Goal: Task Accomplishment & Management: Manage account settings

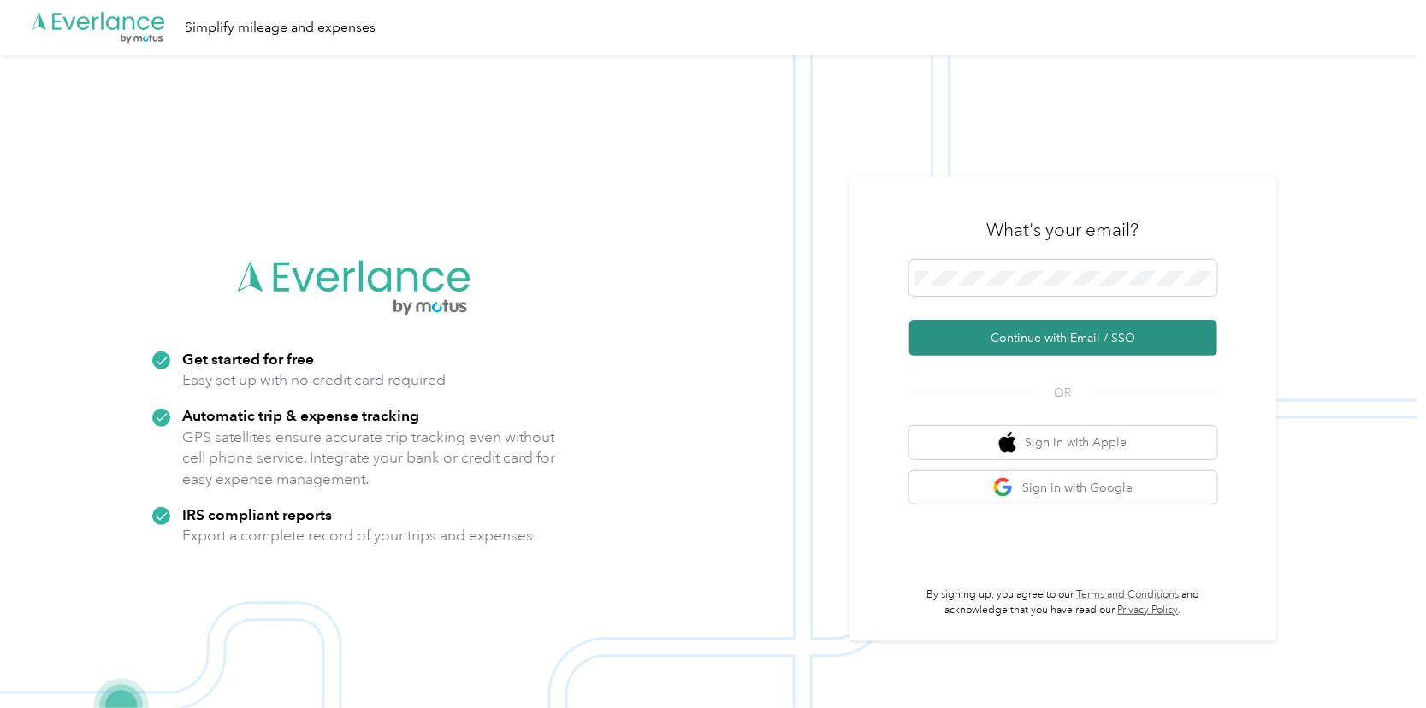
click at [945, 332] on button "Continue with Email / SSO" at bounding box center [1064, 338] width 308 height 36
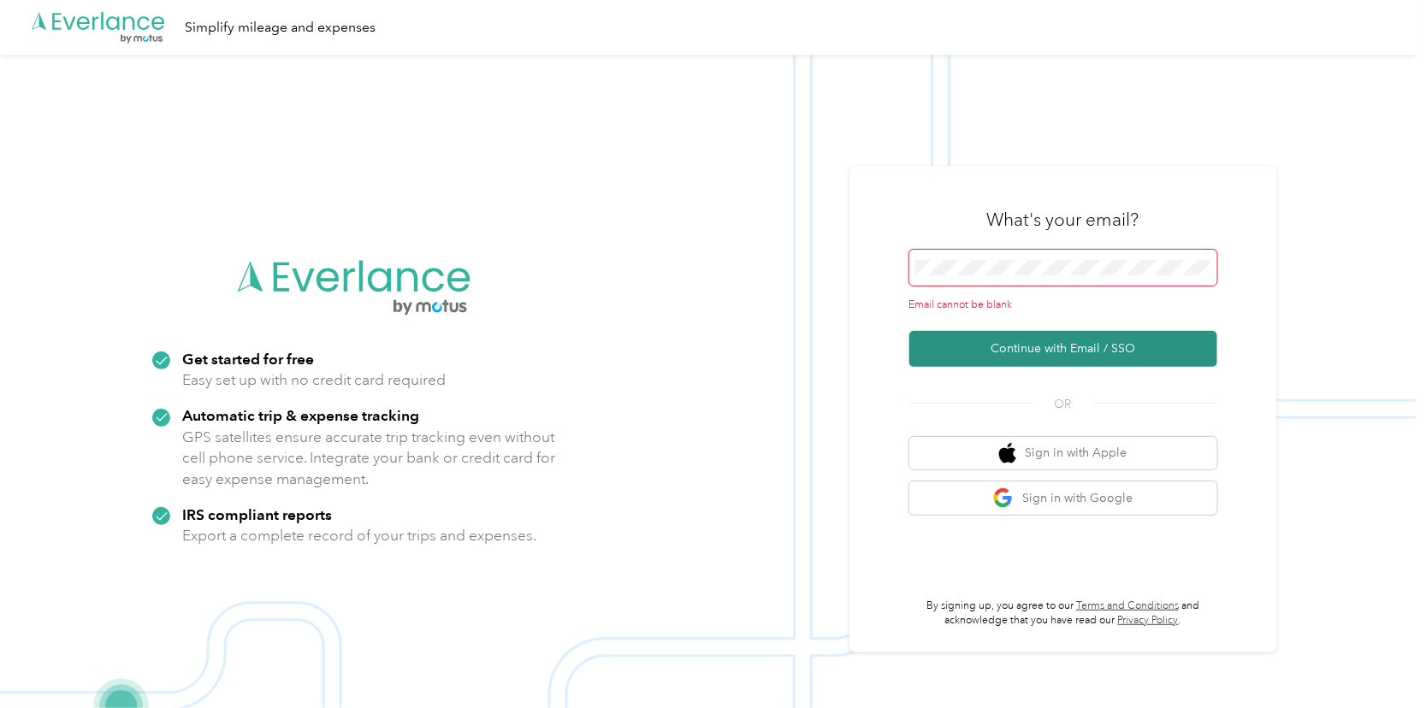
click at [945, 340] on button "Continue with Email / SSO" at bounding box center [1064, 349] width 308 height 36
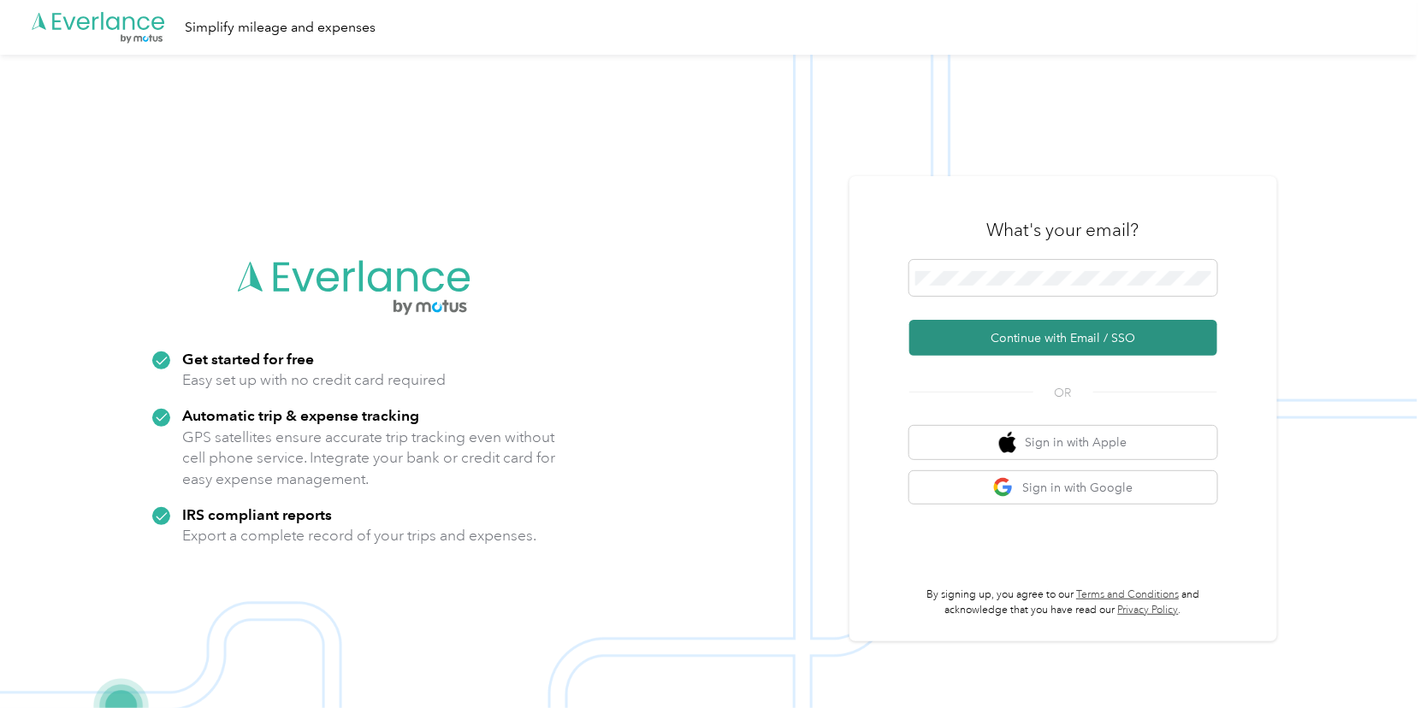
click at [945, 328] on button "Continue with Email / SSO" at bounding box center [1064, 338] width 308 height 36
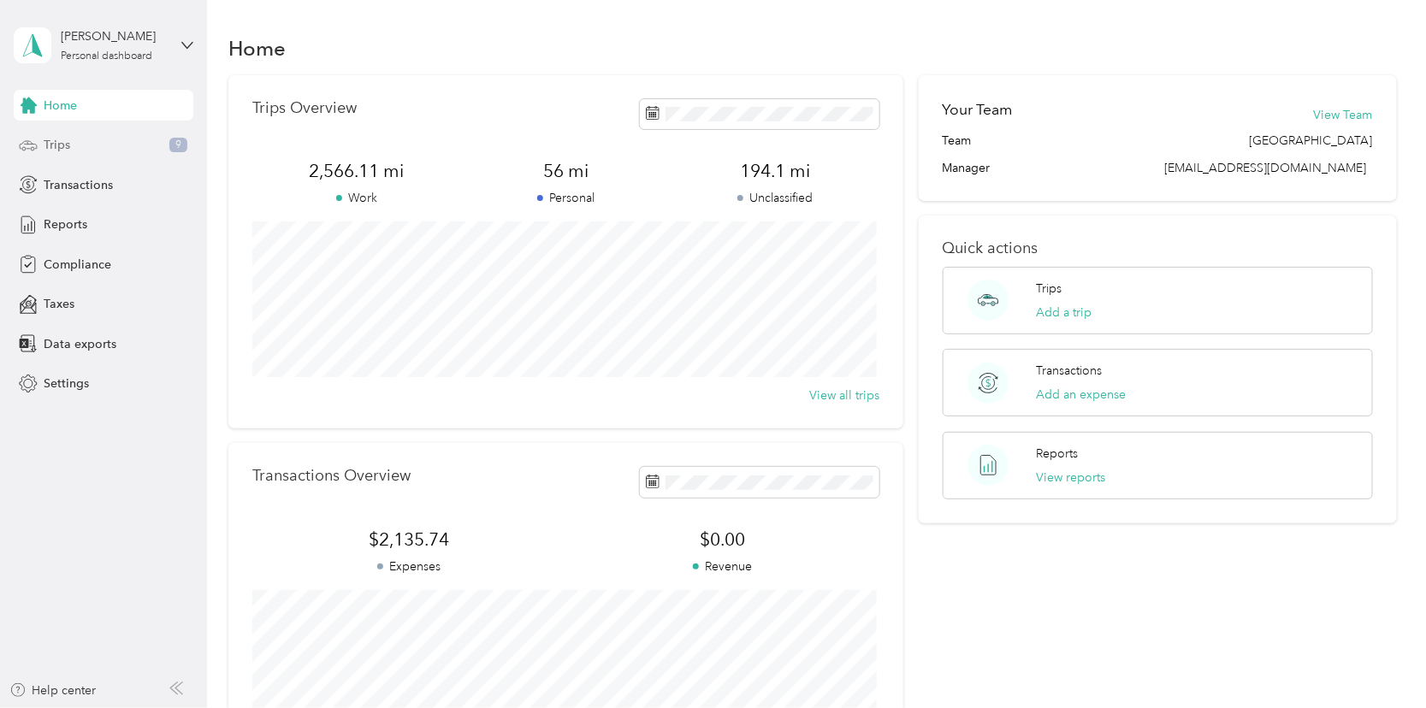
click at [110, 148] on div "Trips 9" at bounding box center [104, 145] width 180 height 31
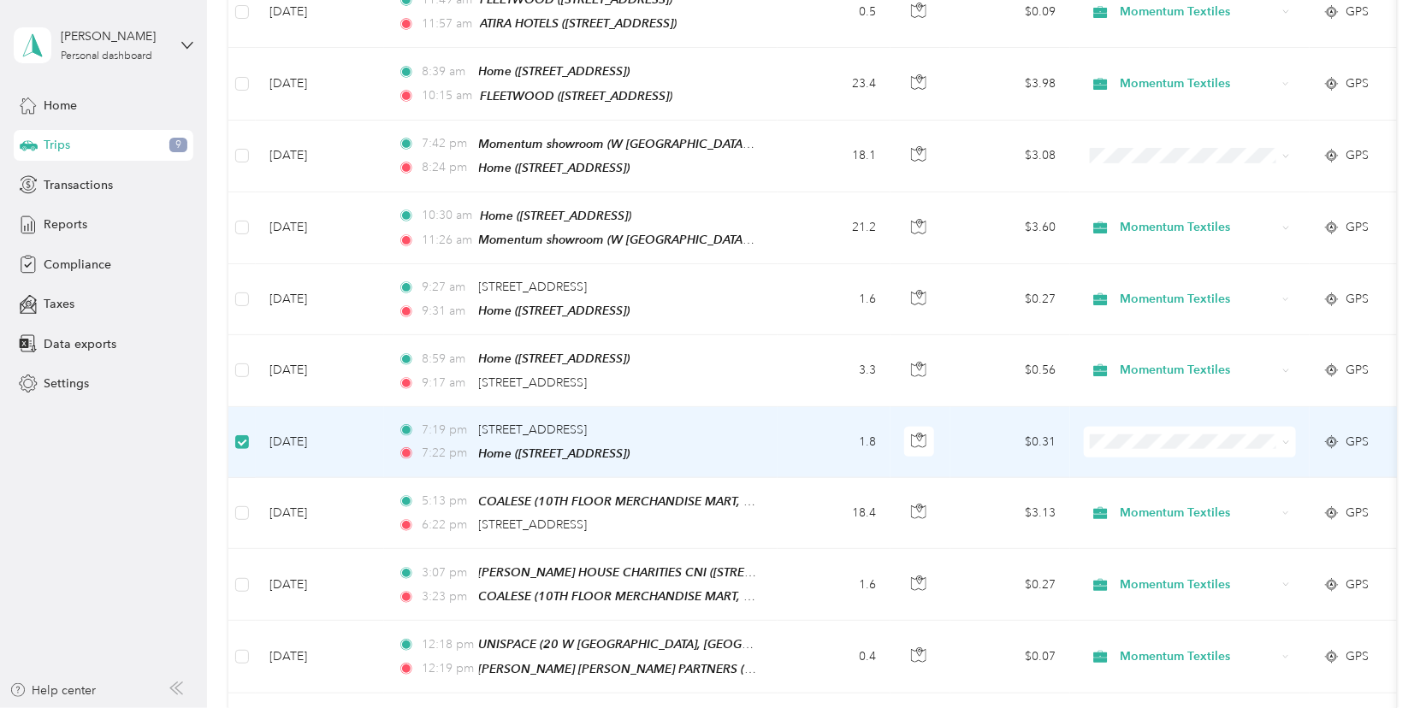
scroll to position [597, 0]
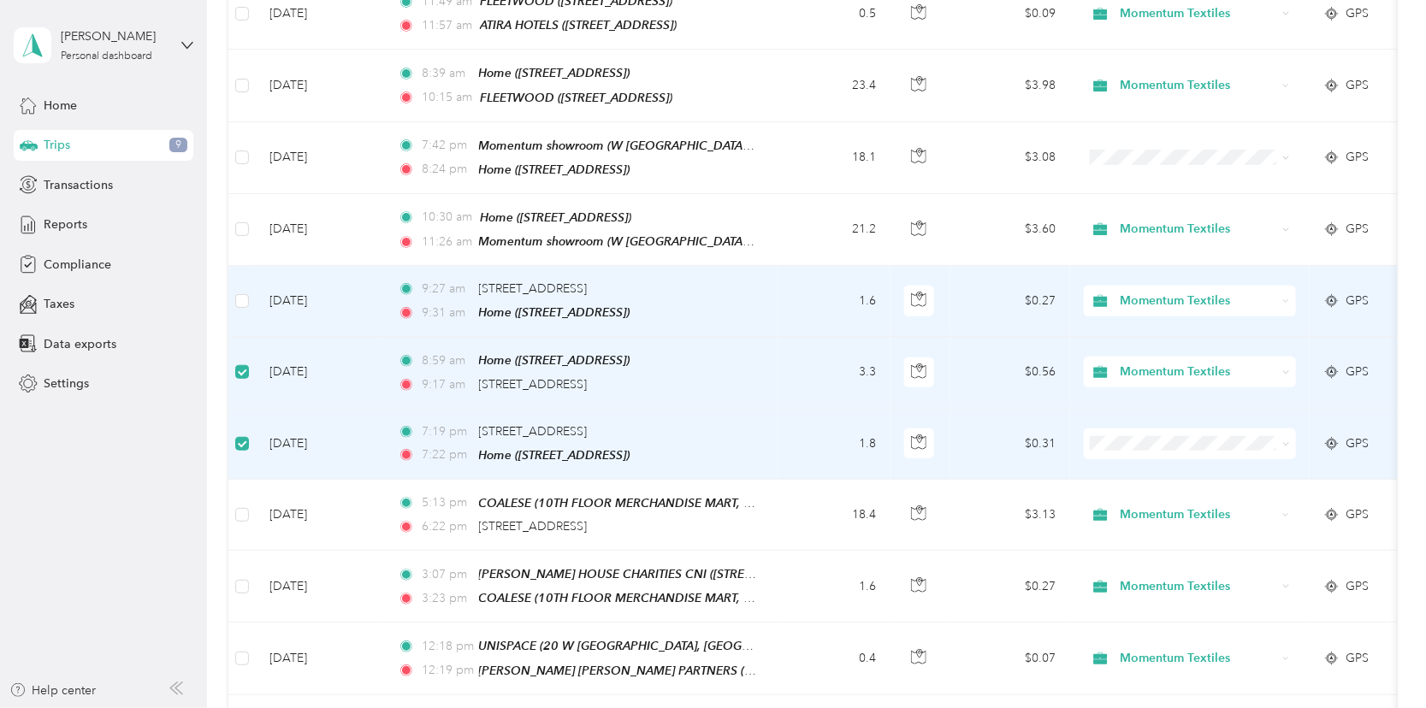
click at [253, 275] on td at bounding box center [241, 301] width 27 height 71
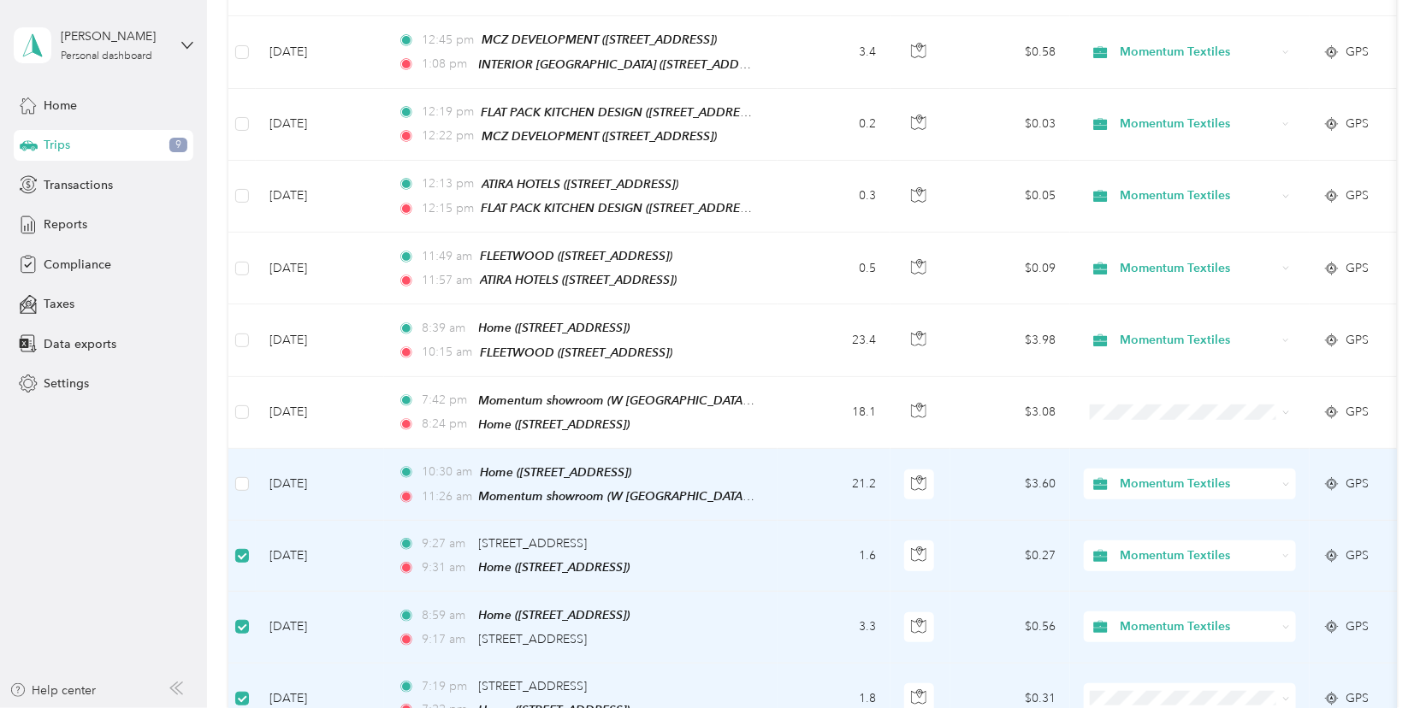
scroll to position [428, 0]
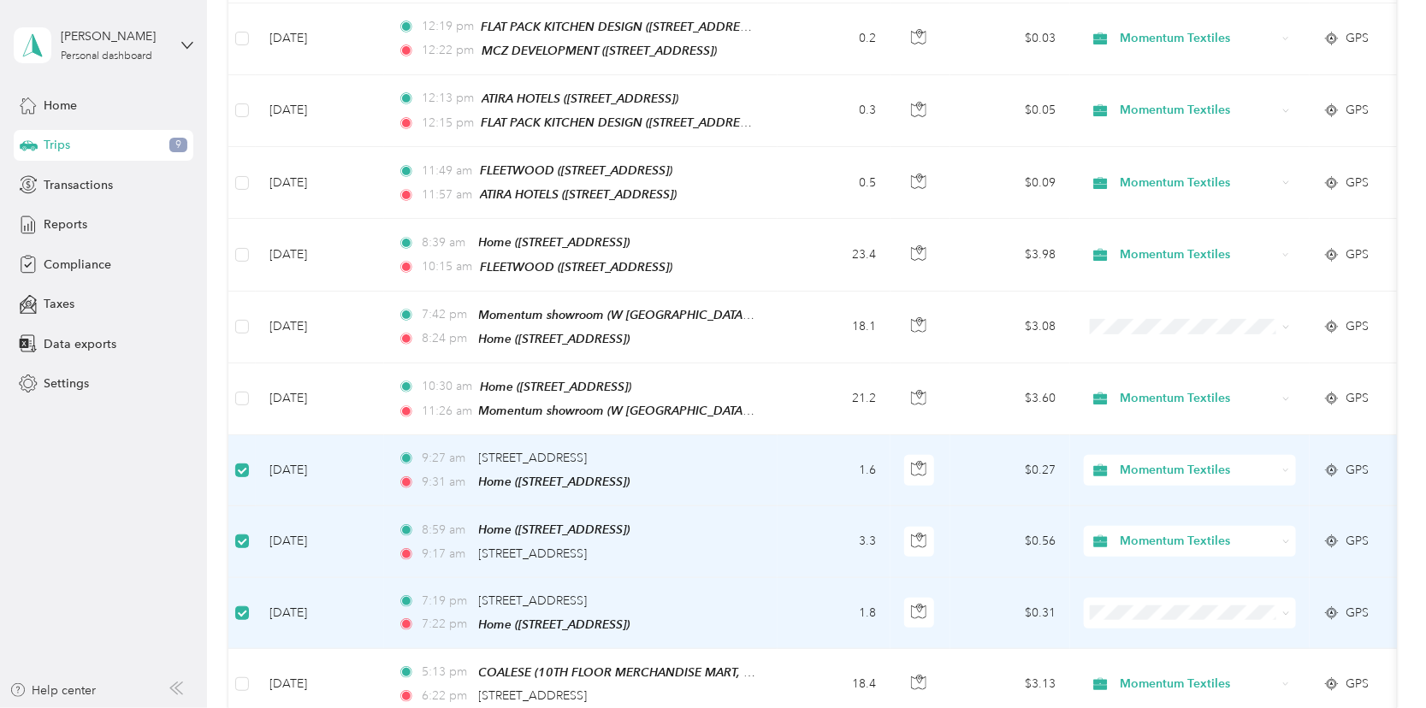
click at [1289, 455] on div "Momentum Textiles" at bounding box center [1190, 470] width 212 height 31
click at [1145, 517] on span "Personal" at bounding box center [1204, 516] width 157 height 18
click at [1277, 526] on div "Momentum Textiles" at bounding box center [1190, 541] width 212 height 31
click at [1139, 589] on li "Personal" at bounding box center [1190, 583] width 212 height 30
click at [1286, 538] on icon at bounding box center [1287, 542] width 8 height 8
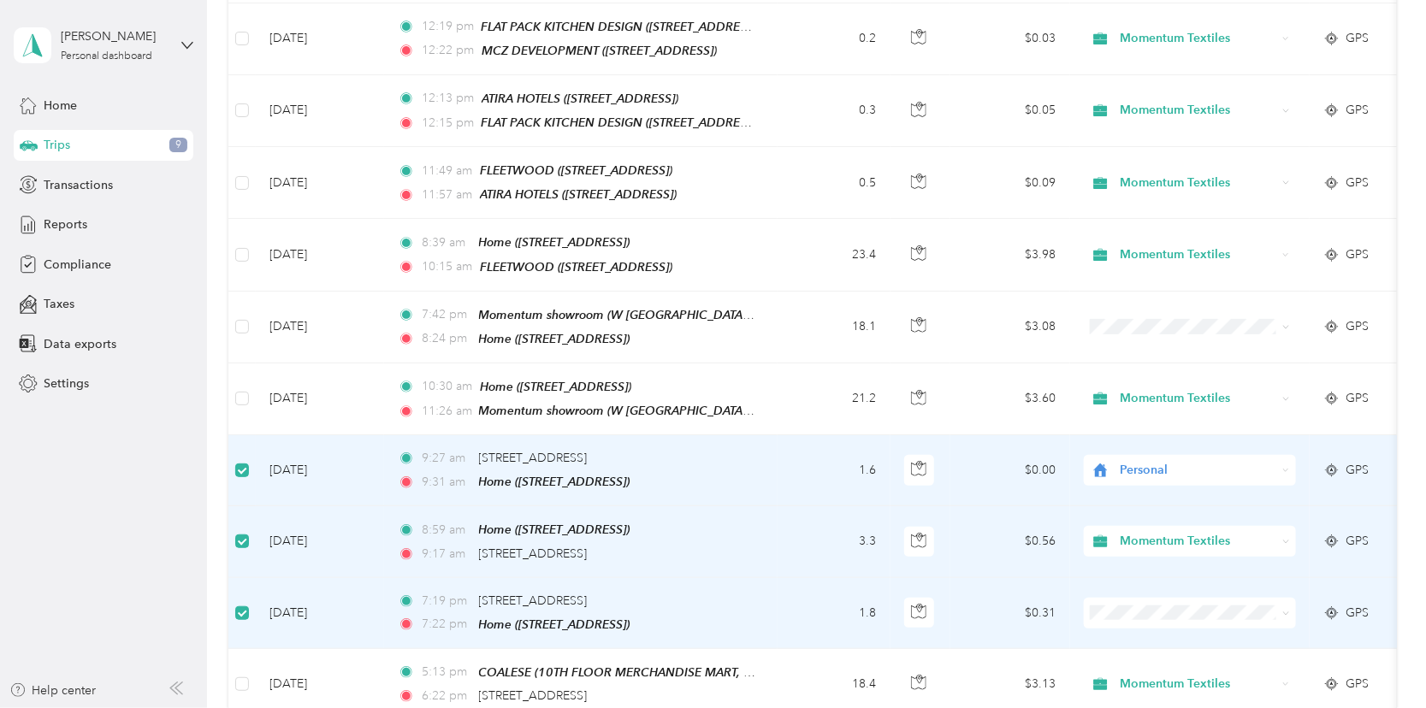
click at [1141, 584] on span "Personal" at bounding box center [1204, 587] width 157 height 18
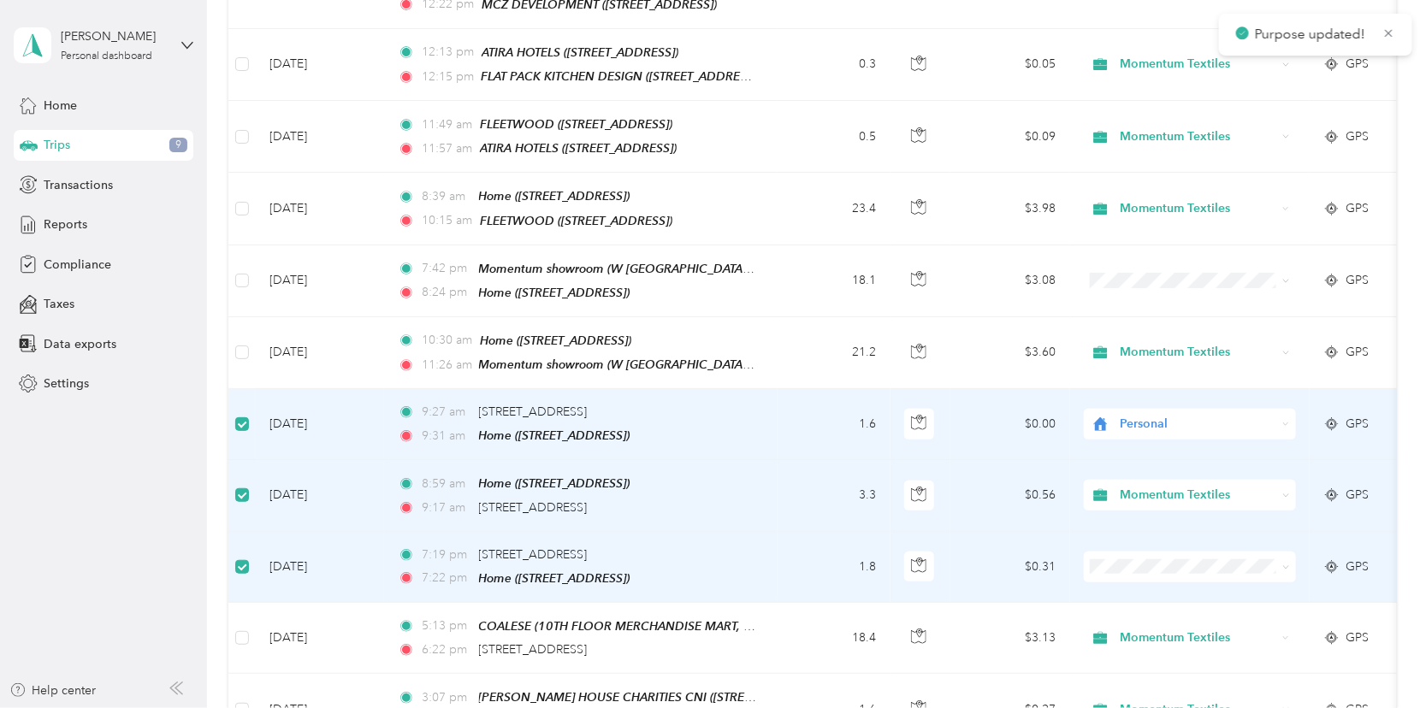
scroll to position [513, 0]
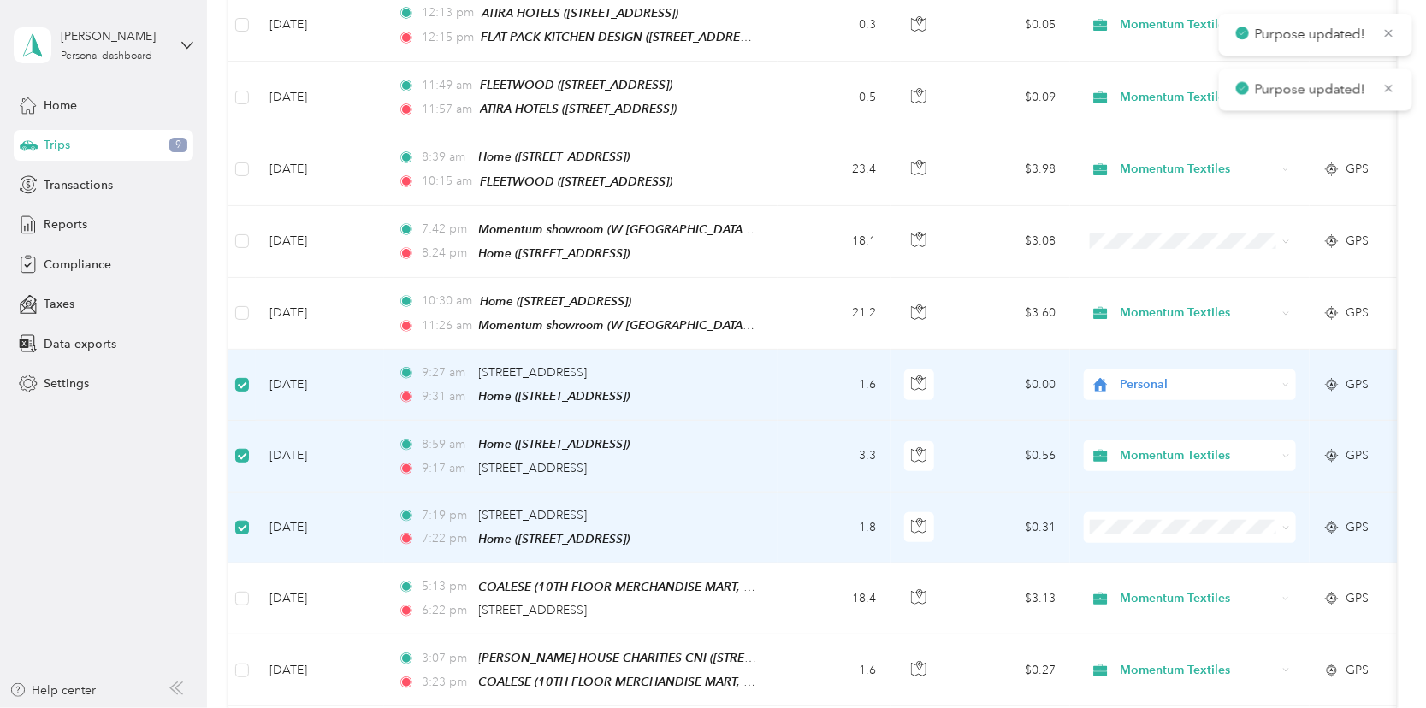
click at [1285, 525] on icon at bounding box center [1287, 529] width 8 height 8
click at [1161, 566] on span "Personal" at bounding box center [1204, 572] width 157 height 18
click at [1277, 441] on div "Personal" at bounding box center [1190, 456] width 212 height 31
click at [1200, 498] on span "Personal" at bounding box center [1195, 502] width 139 height 18
click at [1142, 573] on li "Personal" at bounding box center [1190, 564] width 212 height 30
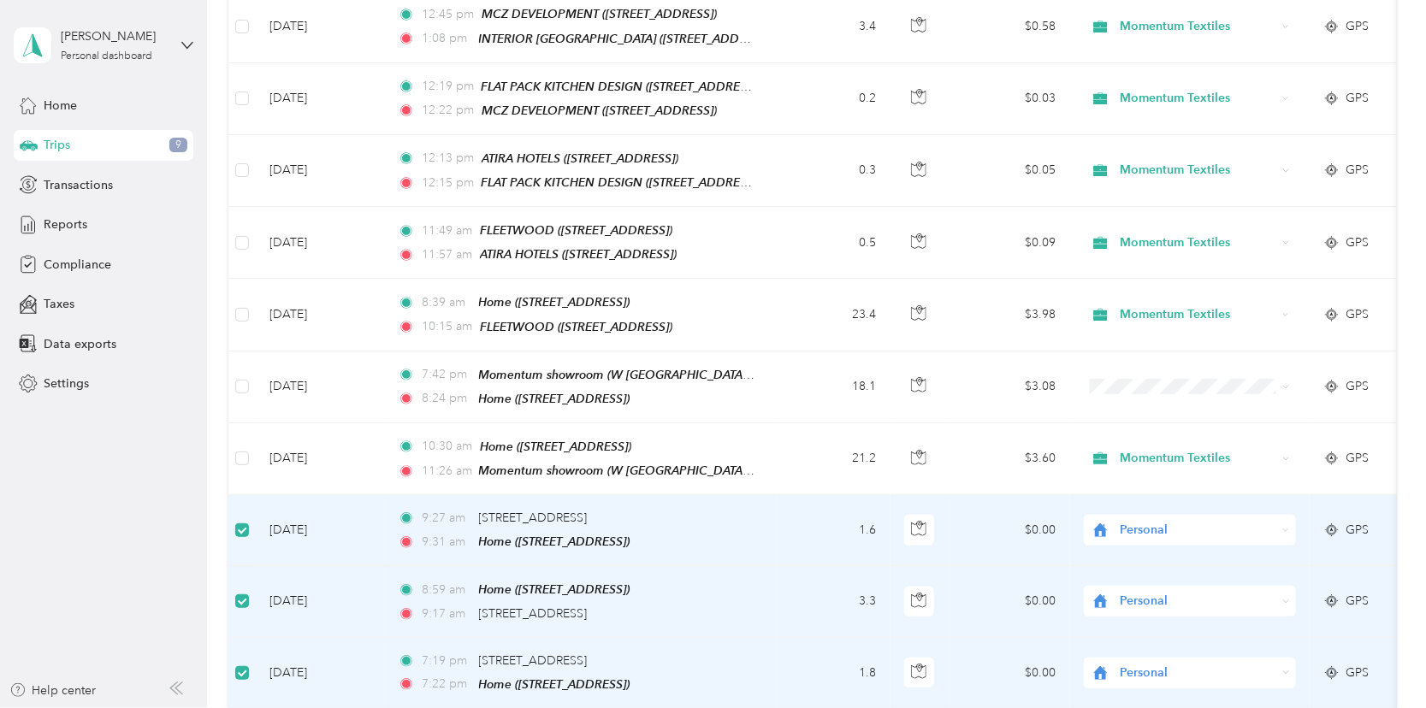
scroll to position [342, 0]
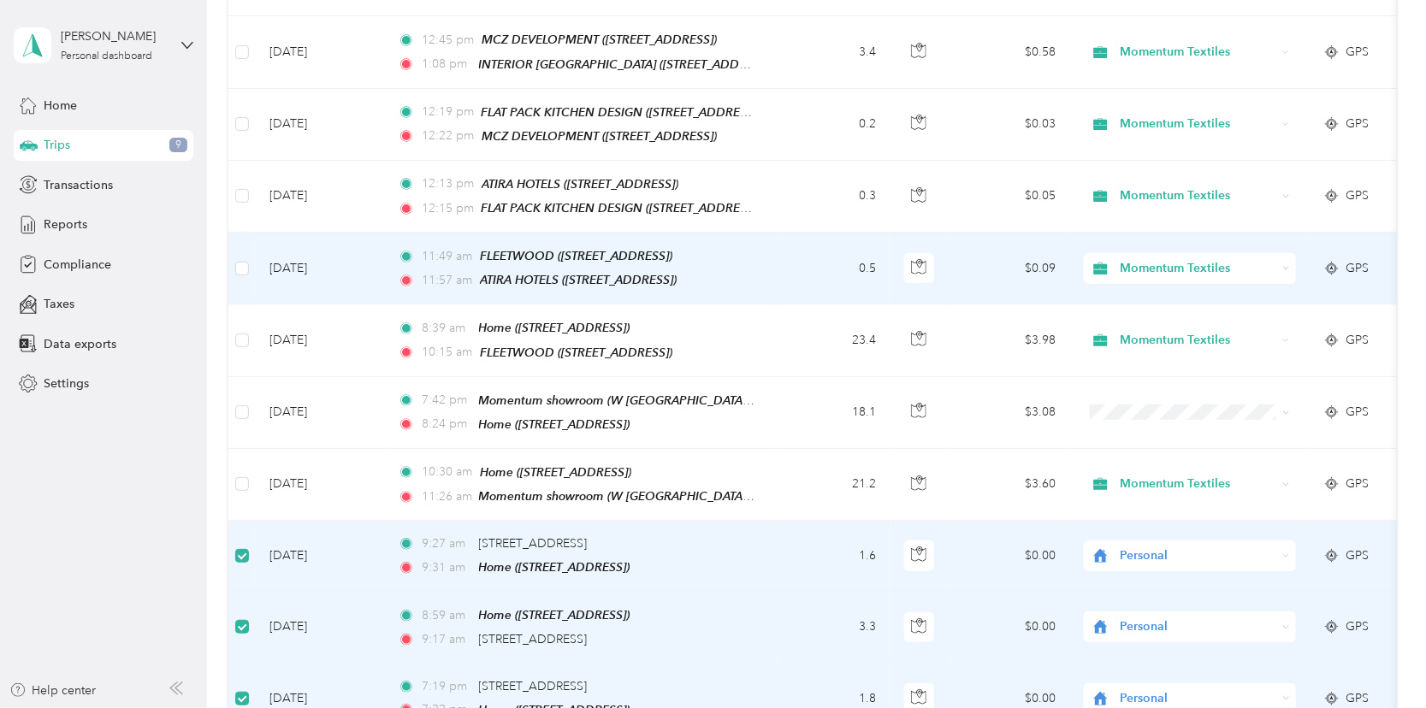
click at [250, 254] on td at bounding box center [241, 269] width 27 height 72
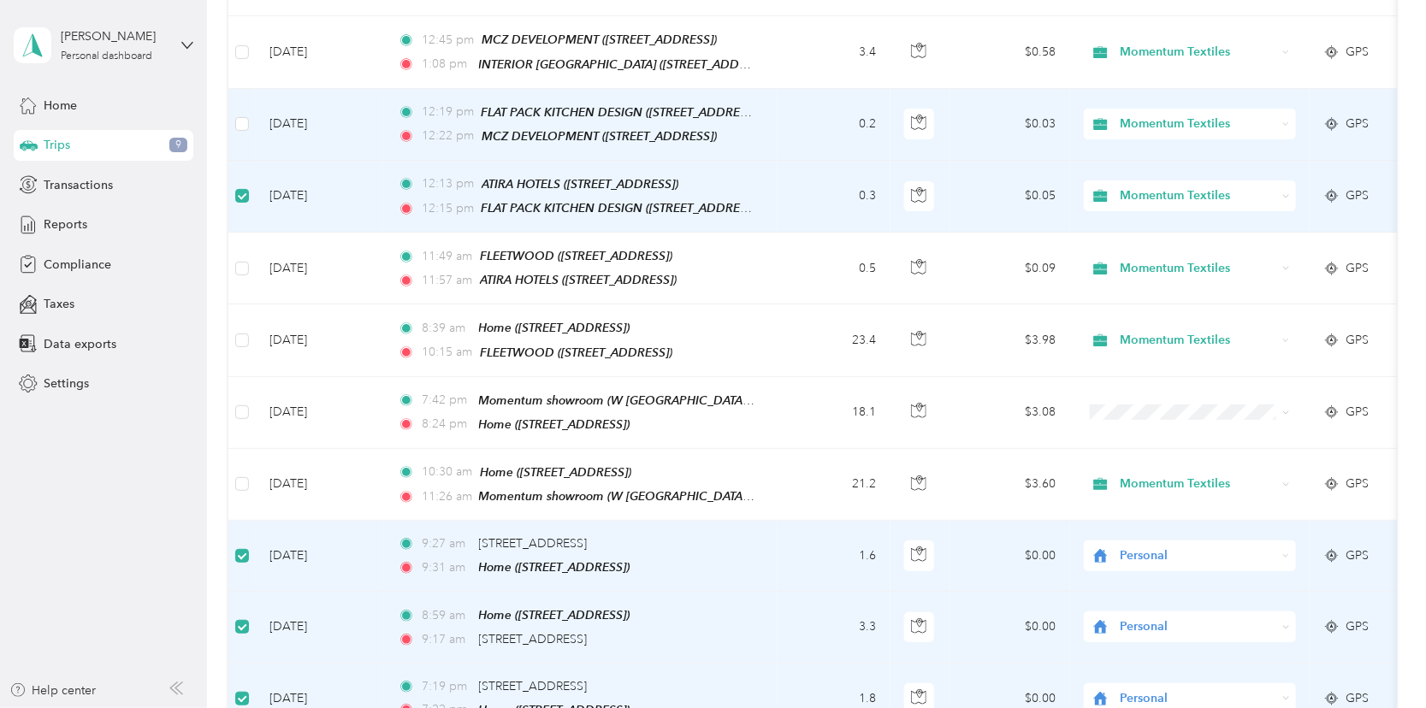
click at [240, 108] on td at bounding box center [241, 125] width 27 height 72
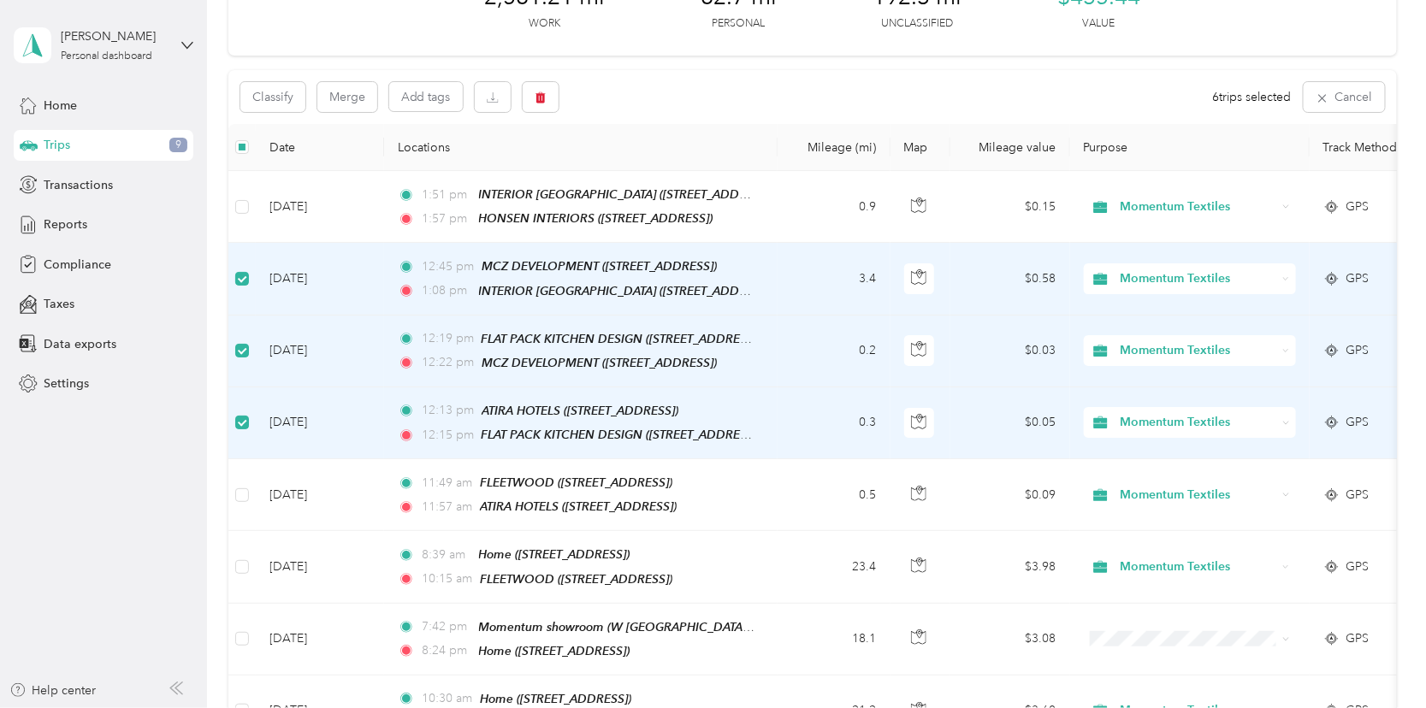
scroll to position [86, 0]
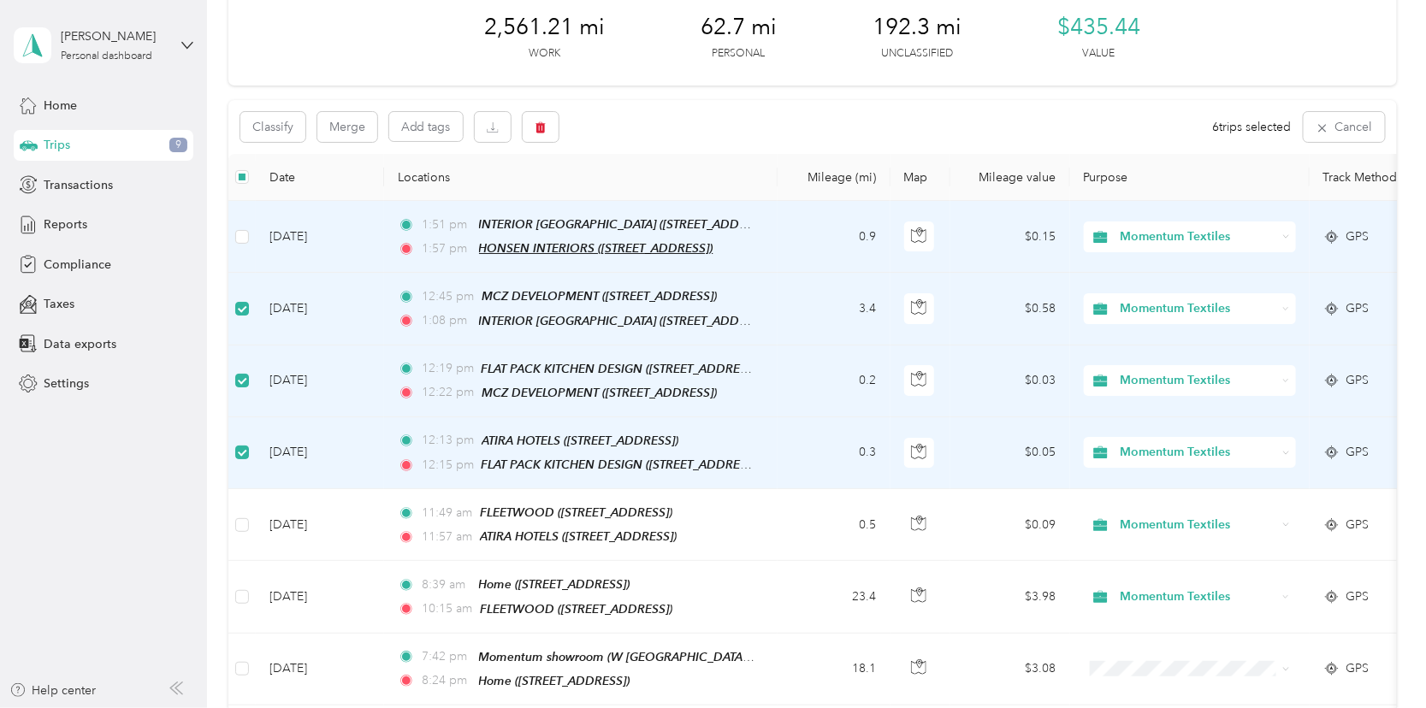
click at [579, 248] on span "HONSEN INTERIORS ([STREET_ADDRESS])" at bounding box center [596, 248] width 234 height 14
click at [559, 208] on button "Edit Place" at bounding box center [532, 203] width 98 height 30
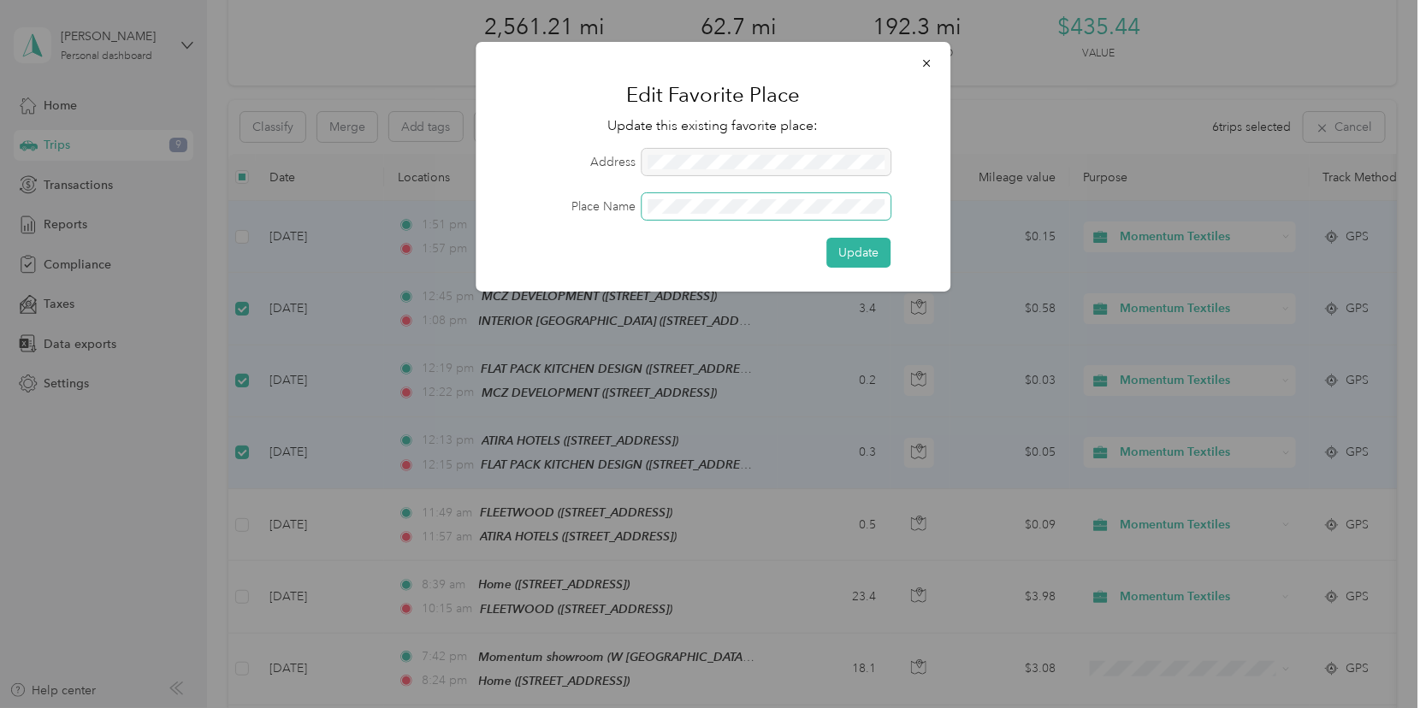
click at [189, 708] on div "Edit Favorite Place Update this existing favorite place: Address Place Name Upd…" at bounding box center [709, 708] width 1418 height 0
click at [846, 246] on button "Update" at bounding box center [859, 253] width 64 height 30
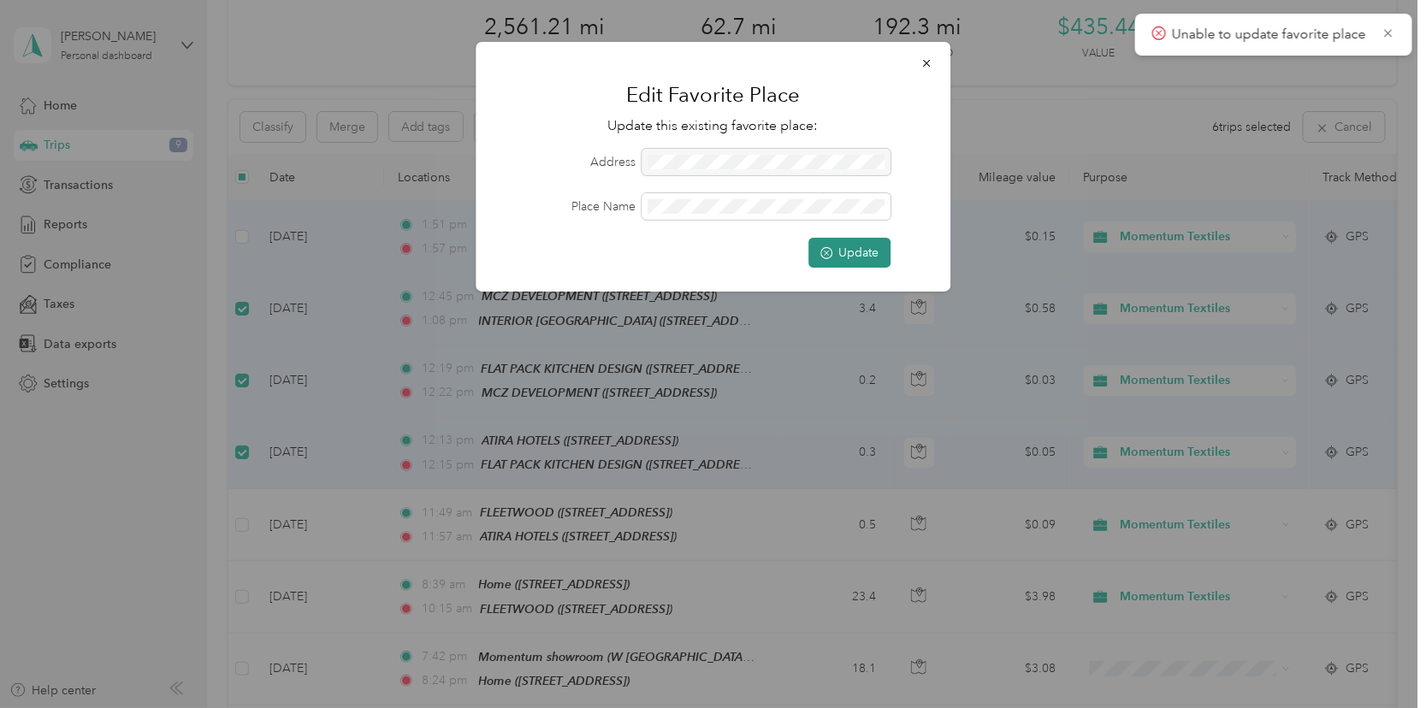
click at [830, 256] on icon "submit" at bounding box center [827, 253] width 12 height 12
click at [926, 52] on button "button" at bounding box center [927, 63] width 36 height 30
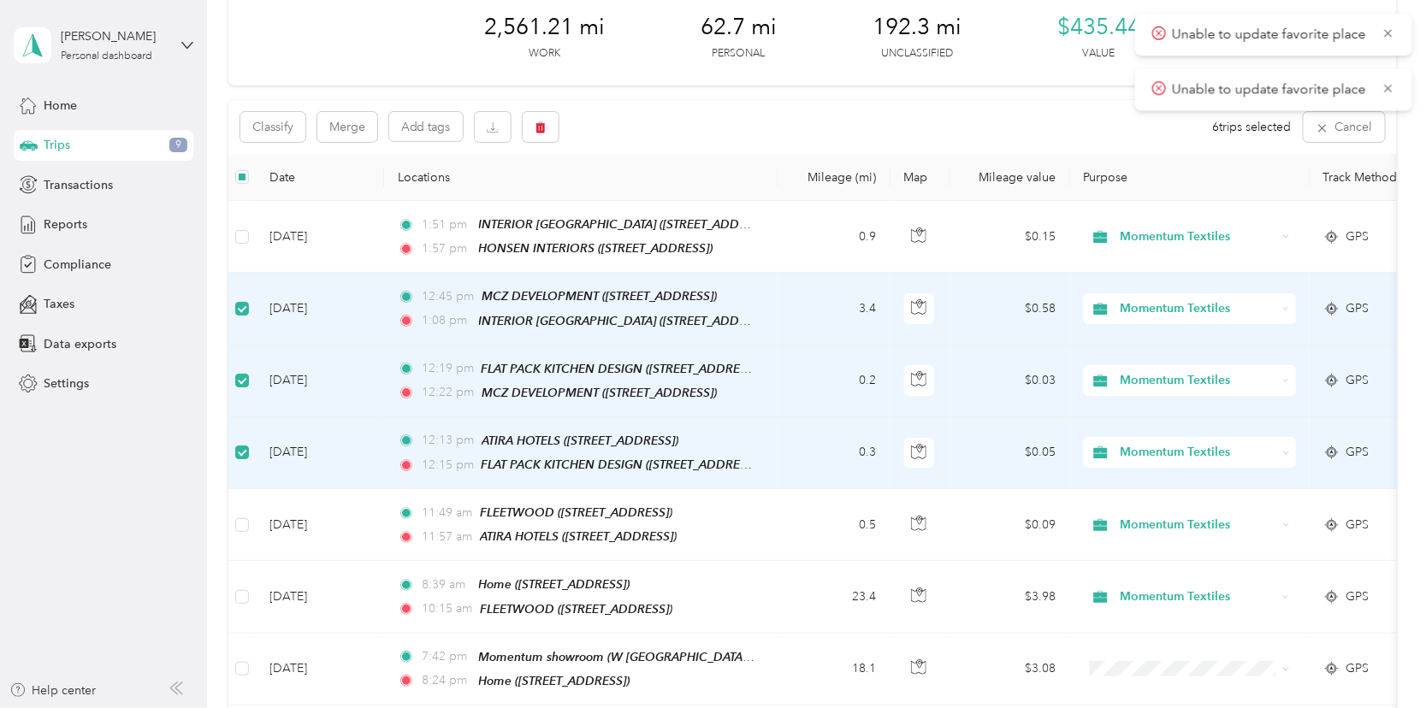
click at [1289, 302] on div "Momentum Textiles" at bounding box center [1190, 308] width 212 height 31
click at [1157, 370] on li "Personal" at bounding box center [1190, 367] width 212 height 30
click at [1285, 370] on div "Momentum Textiles" at bounding box center [1190, 380] width 212 height 31
click at [1111, 446] on body "Purpose updated! Unable to update favorite place Unable to update favorite plac…" at bounding box center [709, 354] width 1418 height 708
click at [1261, 294] on div "Momentum Textiles" at bounding box center [1190, 308] width 212 height 31
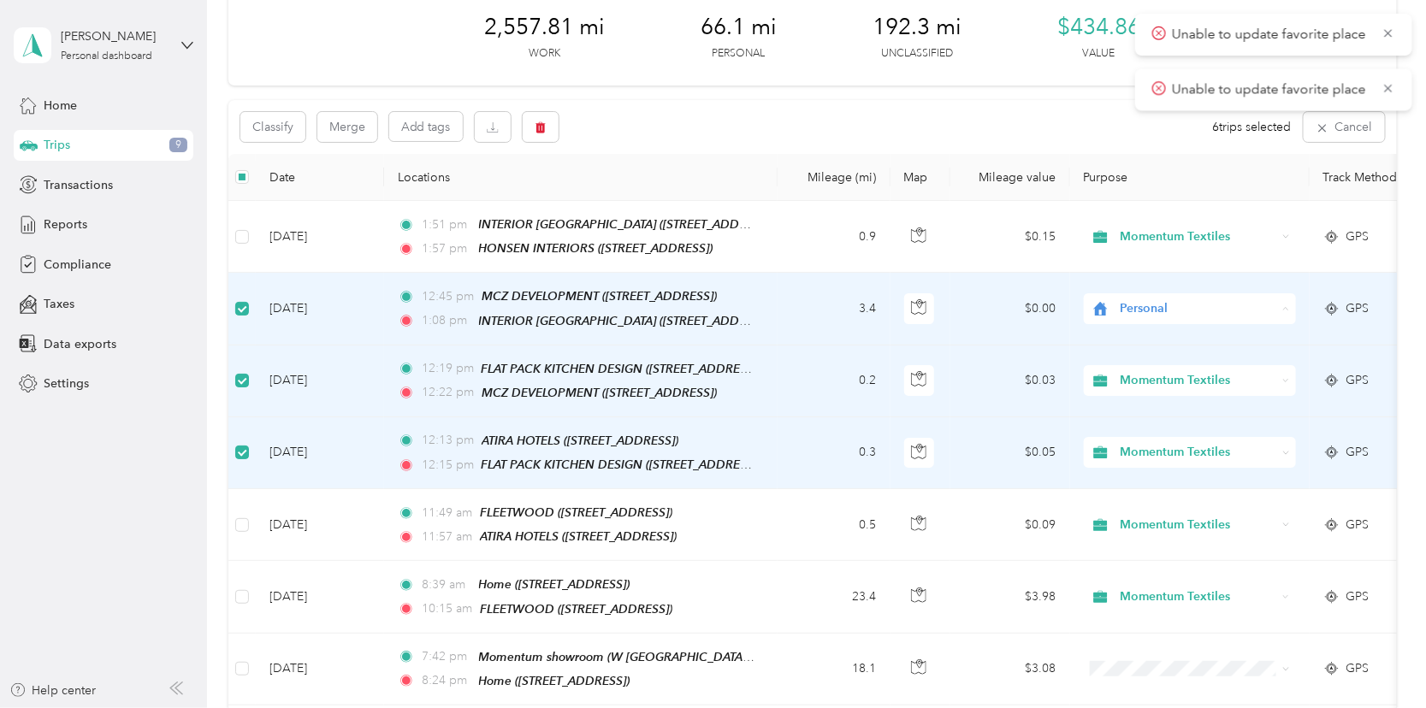
click at [1117, 365] on span "Personal" at bounding box center [1180, 368] width 169 height 18
click at [1199, 376] on span "Momentum Textiles" at bounding box center [1198, 380] width 157 height 19
click at [1147, 437] on li "Personal" at bounding box center [1190, 438] width 212 height 30
click at [1235, 371] on span "Momentum Textiles" at bounding box center [1198, 380] width 157 height 19
click at [1159, 438] on li "Personal" at bounding box center [1190, 433] width 212 height 30
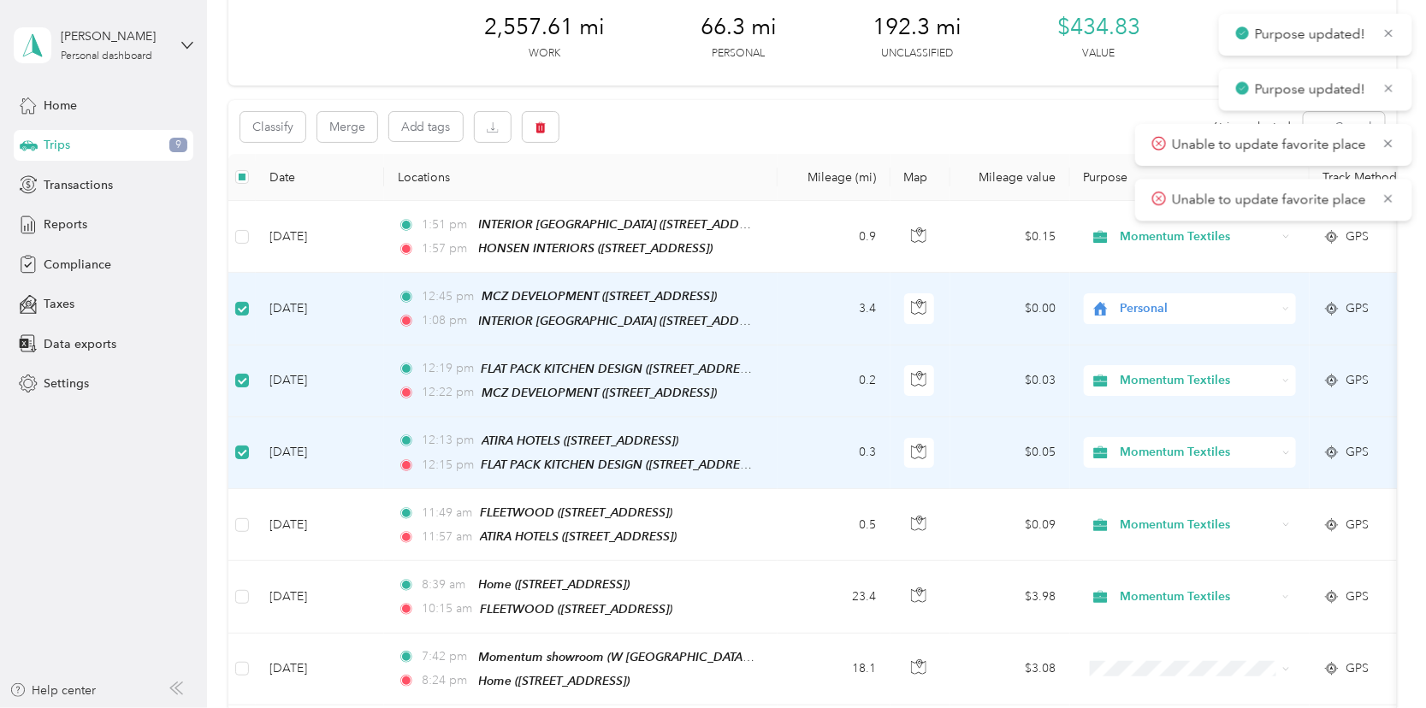
click at [1286, 449] on icon at bounding box center [1287, 453] width 8 height 8
click at [1171, 497] on li "Personal" at bounding box center [1190, 499] width 212 height 30
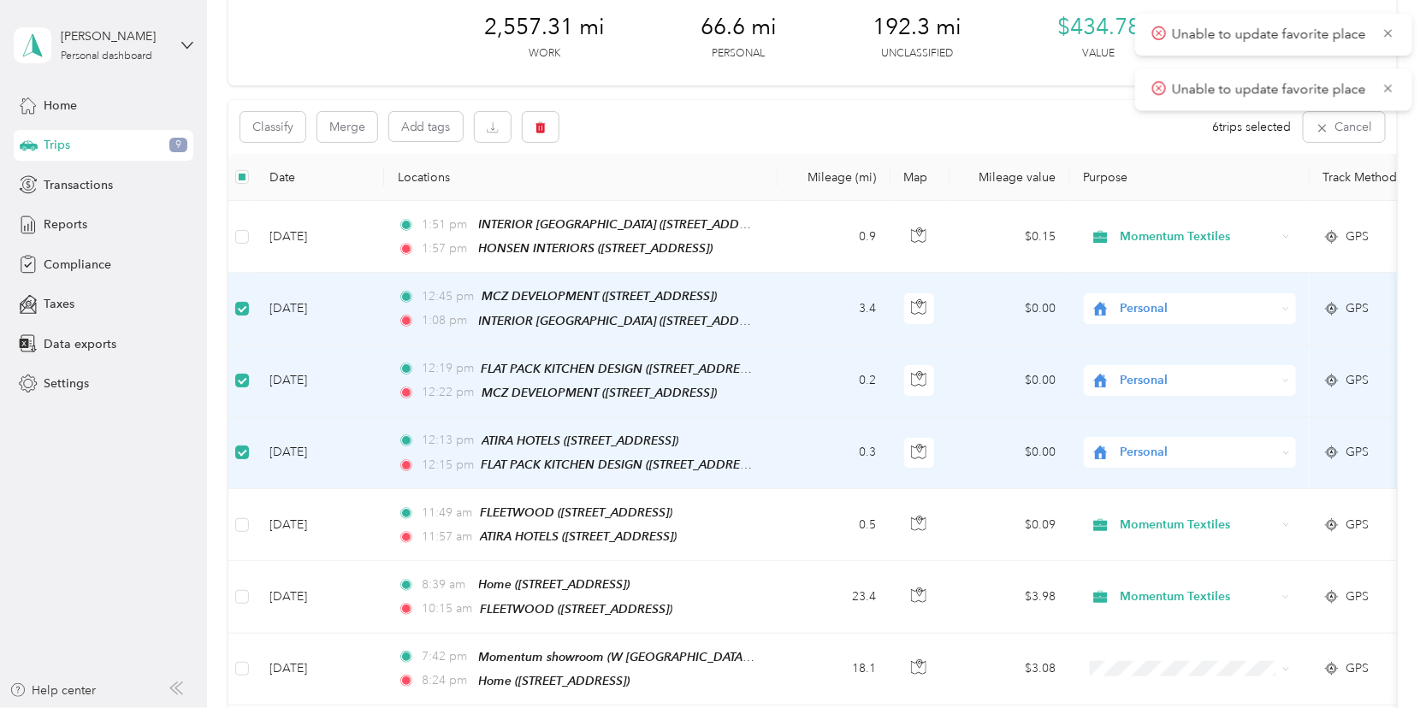
click at [1279, 440] on div "Personal" at bounding box center [1190, 452] width 212 height 31
click at [1020, 408] on td "$0.00" at bounding box center [1011, 382] width 120 height 72
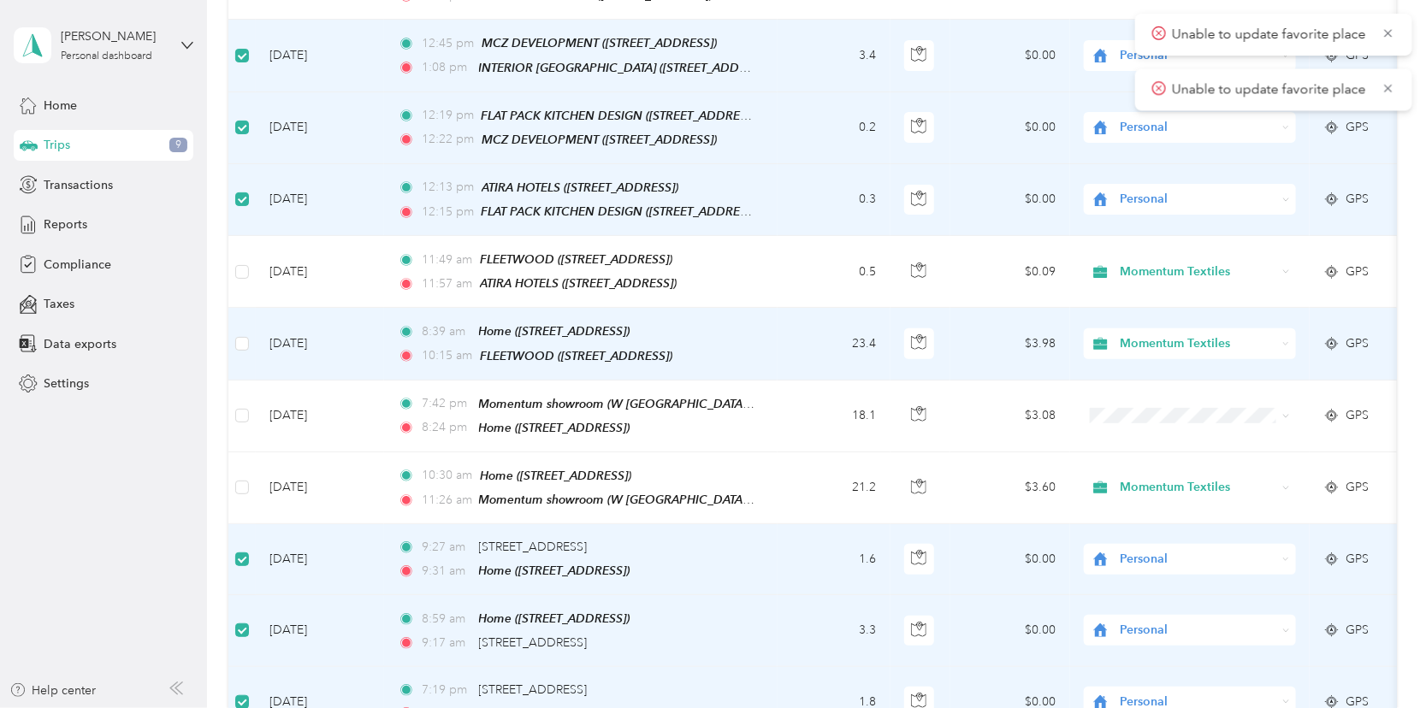
scroll to position [342, 0]
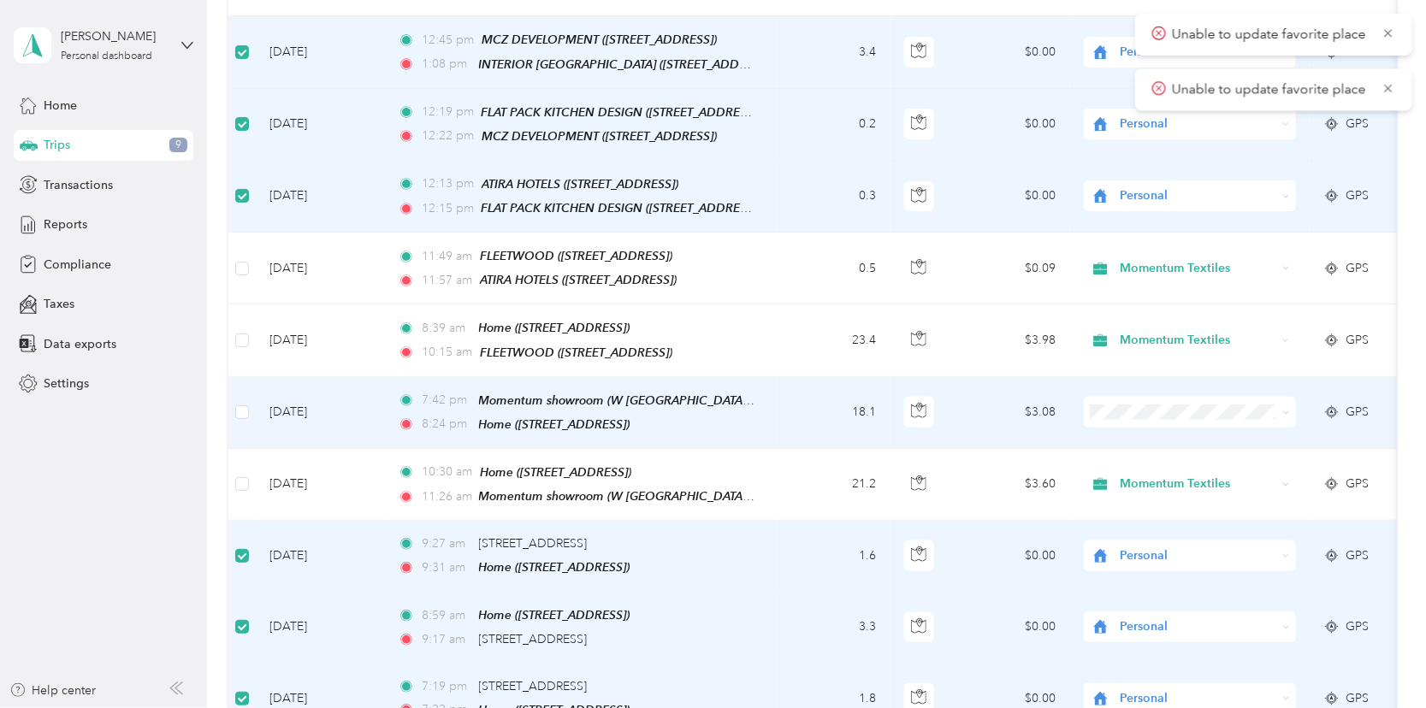
click at [1290, 397] on span at bounding box center [1190, 412] width 212 height 31
click at [1283, 409] on icon at bounding box center [1287, 413] width 8 height 8
click at [1212, 431] on li "Momentum Textiles" at bounding box center [1190, 424] width 212 height 30
click at [1277, 403] on span at bounding box center [1284, 412] width 14 height 19
click at [1140, 429] on span "Momentum Textiles" at bounding box center [1204, 433] width 157 height 18
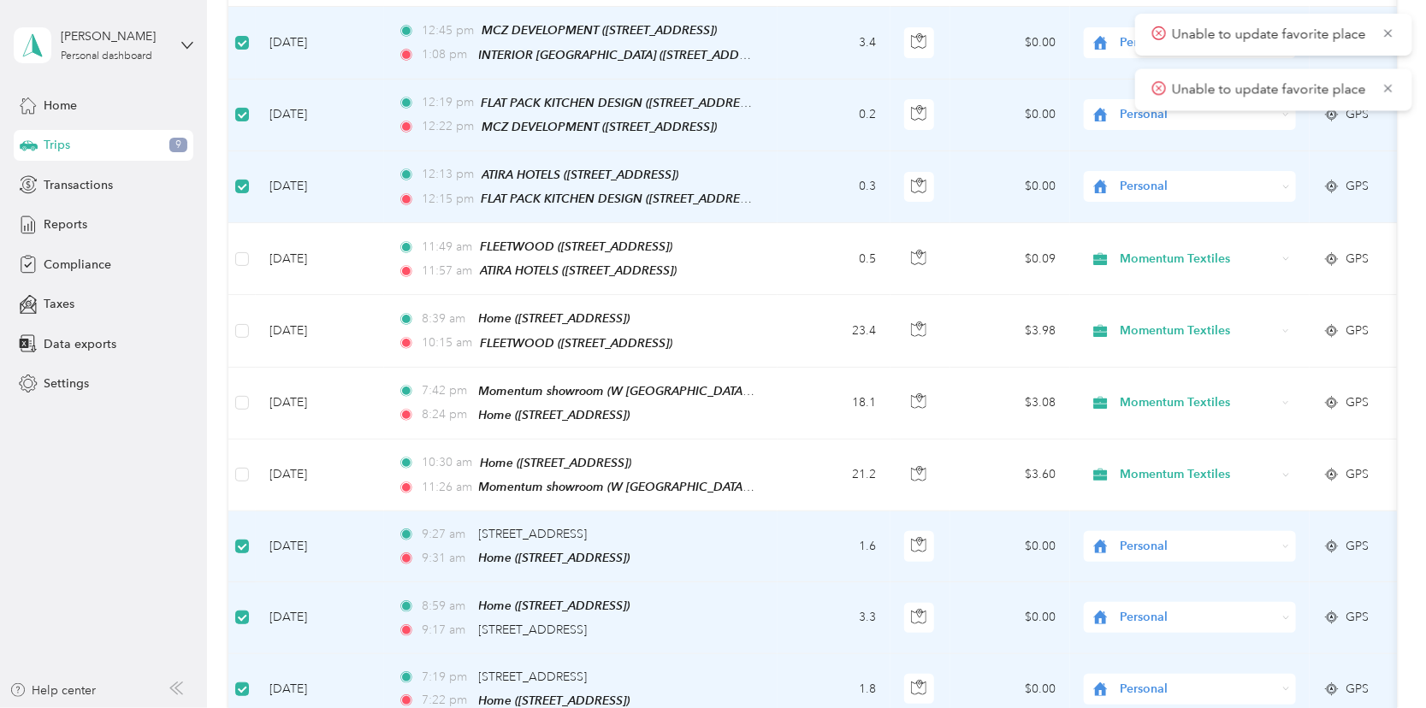
scroll to position [0, 0]
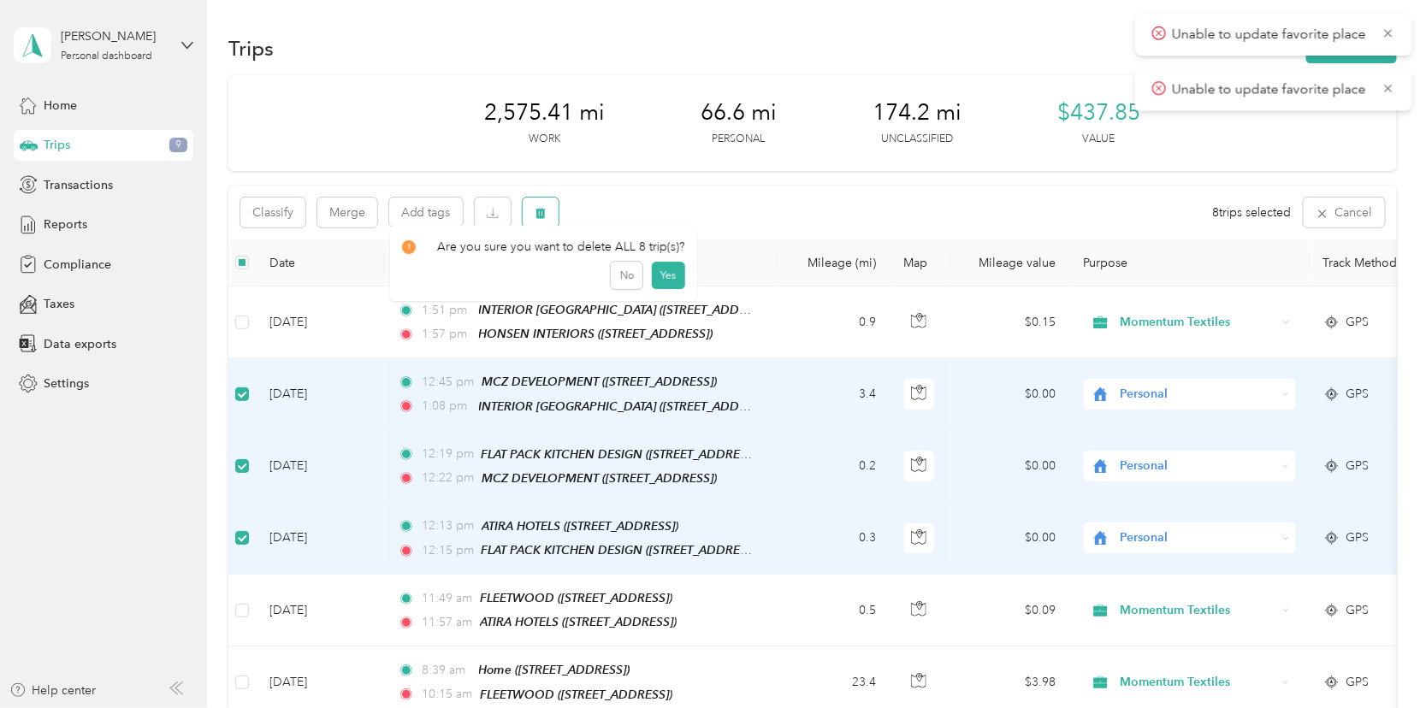
click at [536, 207] on icon "button" at bounding box center [541, 213] width 12 height 12
click at [667, 276] on button "Yes" at bounding box center [667, 283] width 33 height 27
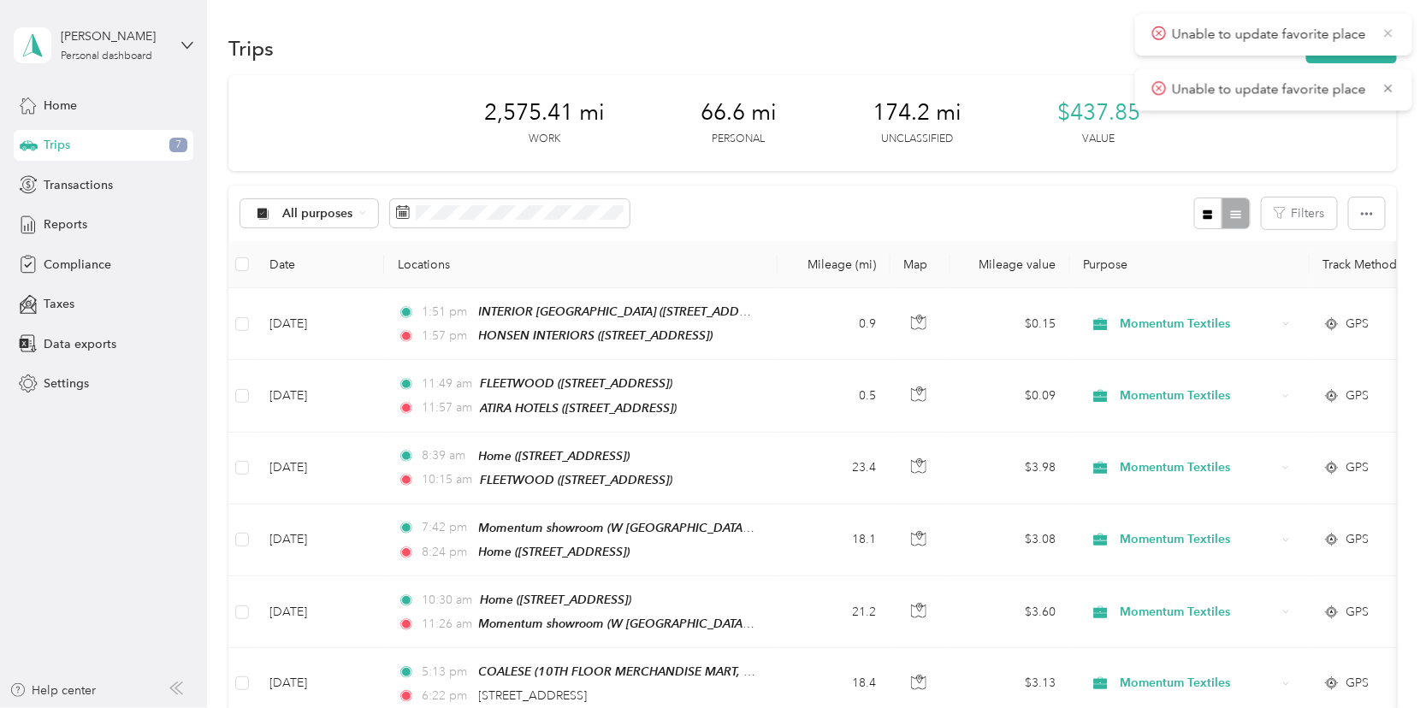
click at [1389, 28] on icon at bounding box center [1389, 33] width 14 height 15
click at [1391, 34] on icon at bounding box center [1389, 33] width 14 height 15
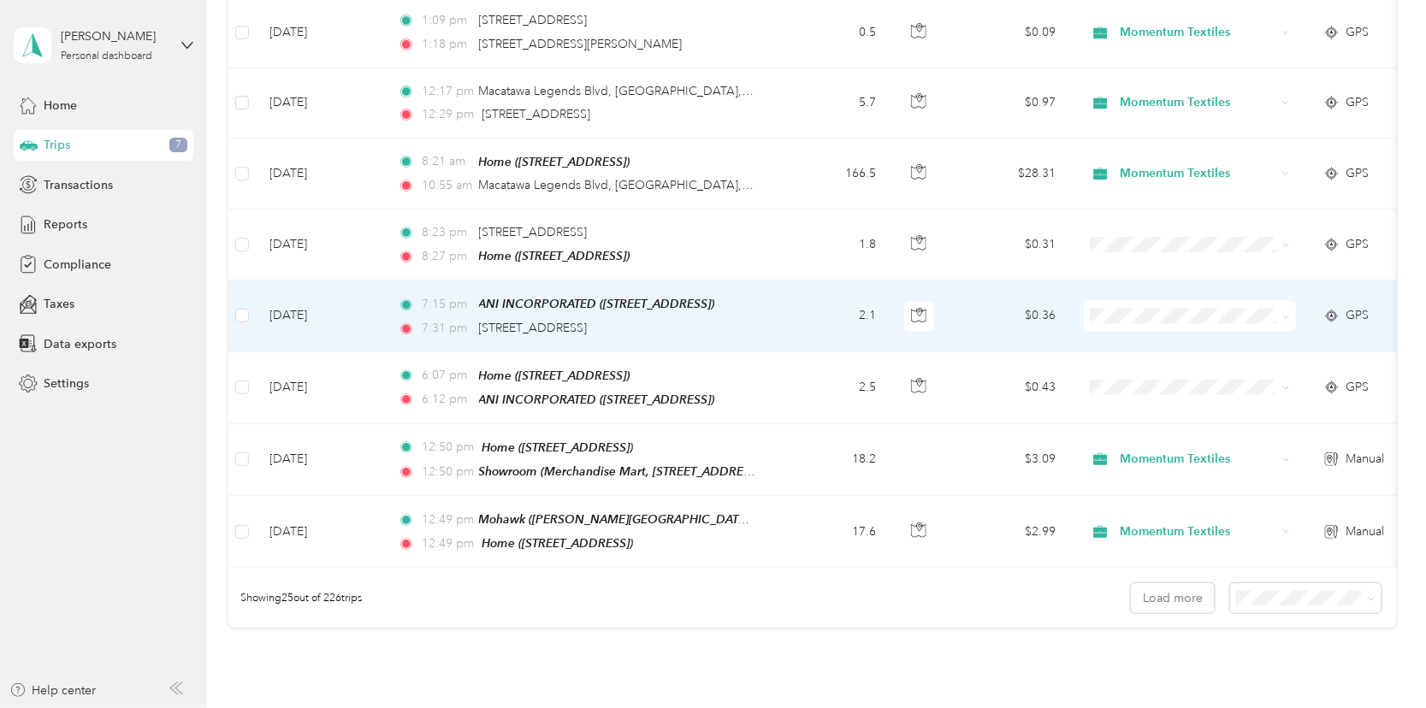
scroll to position [1644, 0]
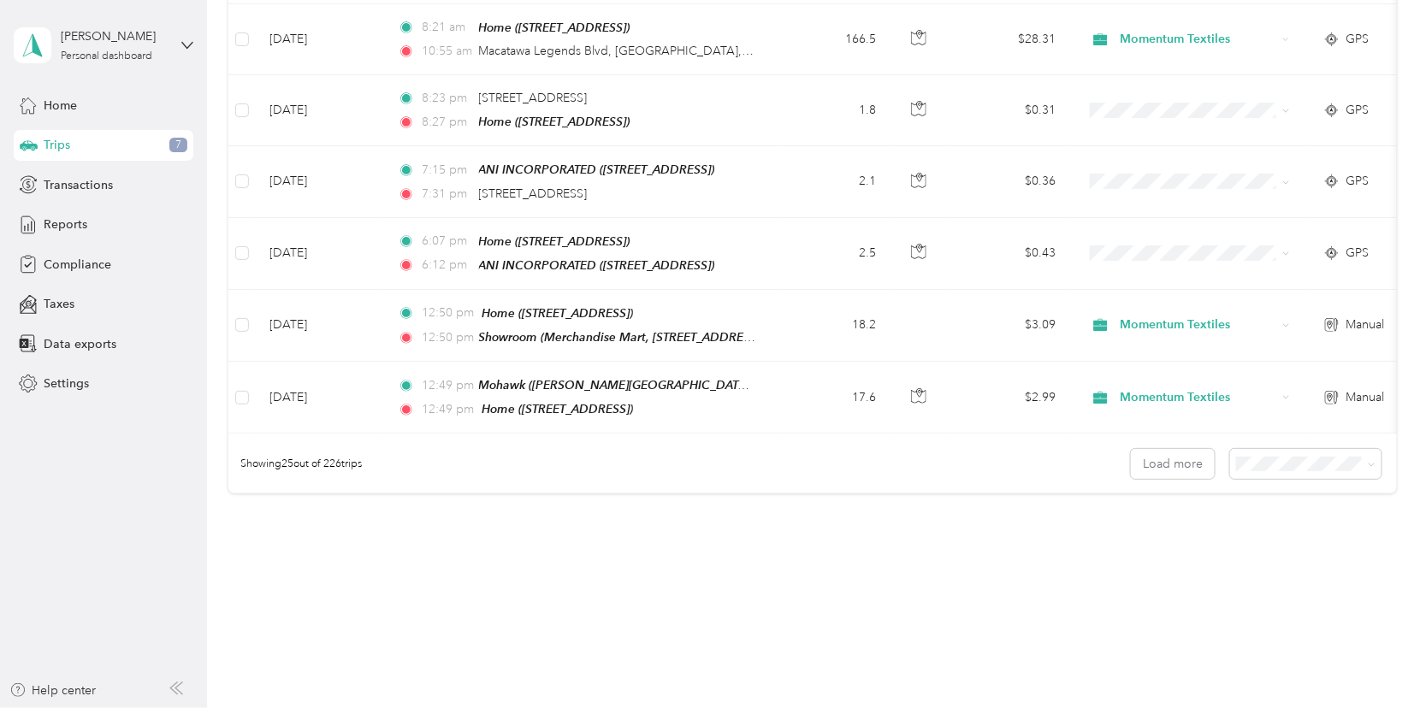
click at [1362, 455] on span at bounding box center [1369, 464] width 14 height 18
click at [1251, 535] on li "100 per load" at bounding box center [1301, 534] width 151 height 30
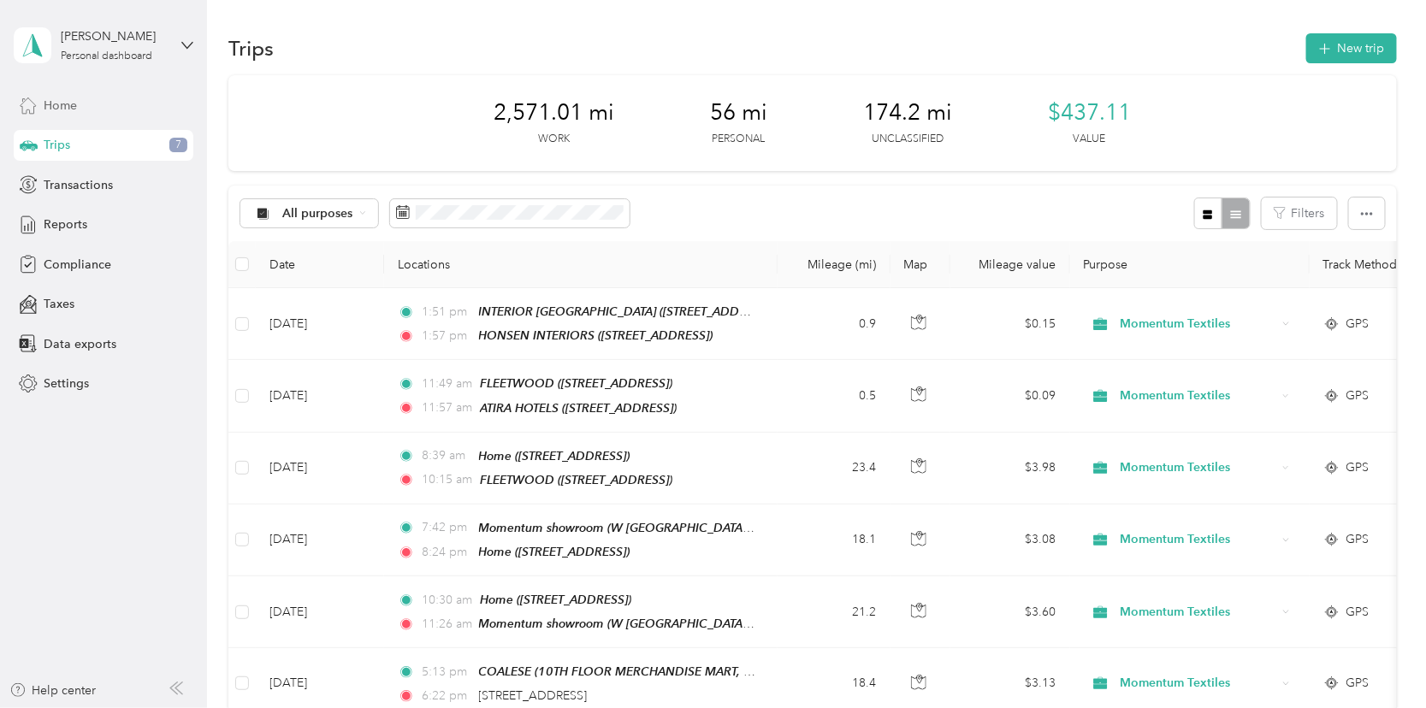
click at [58, 104] on span "Home" at bounding box center [60, 106] width 33 height 18
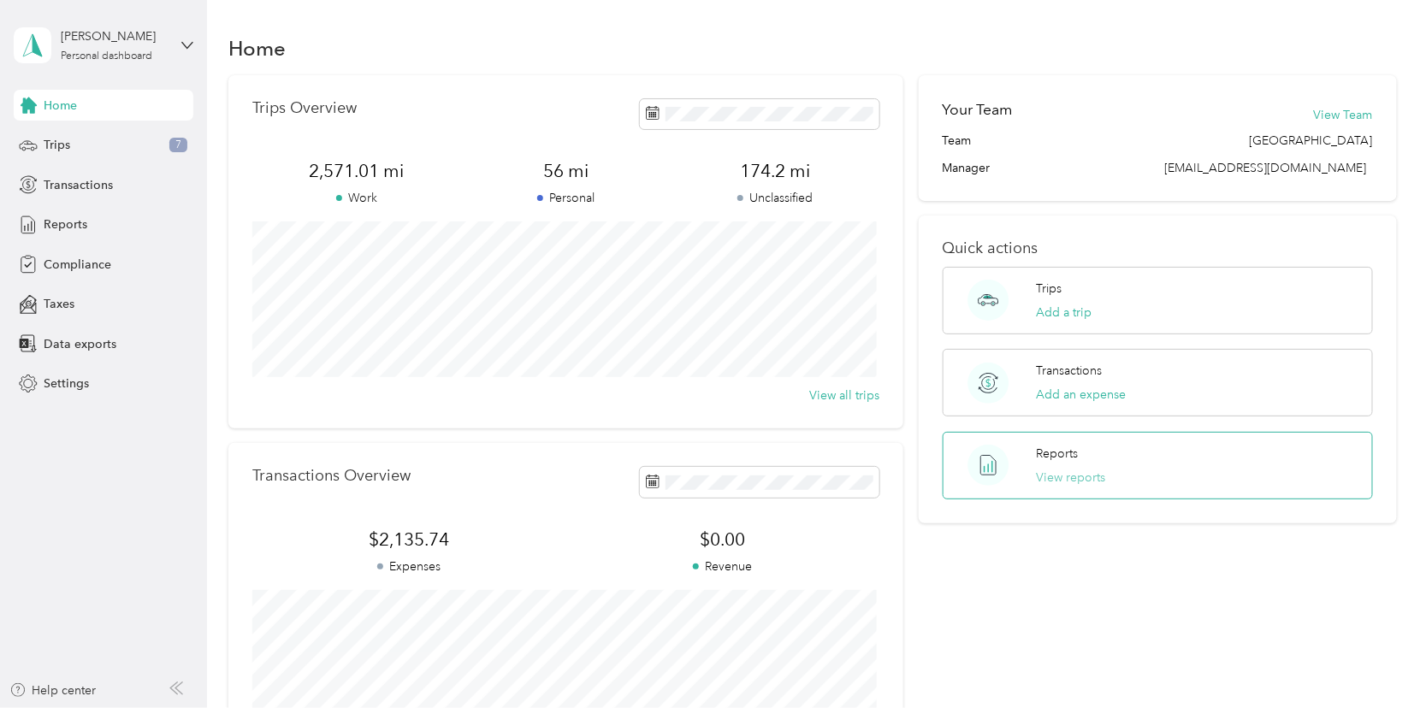
click at [1062, 476] on button "View reports" at bounding box center [1070, 478] width 69 height 18
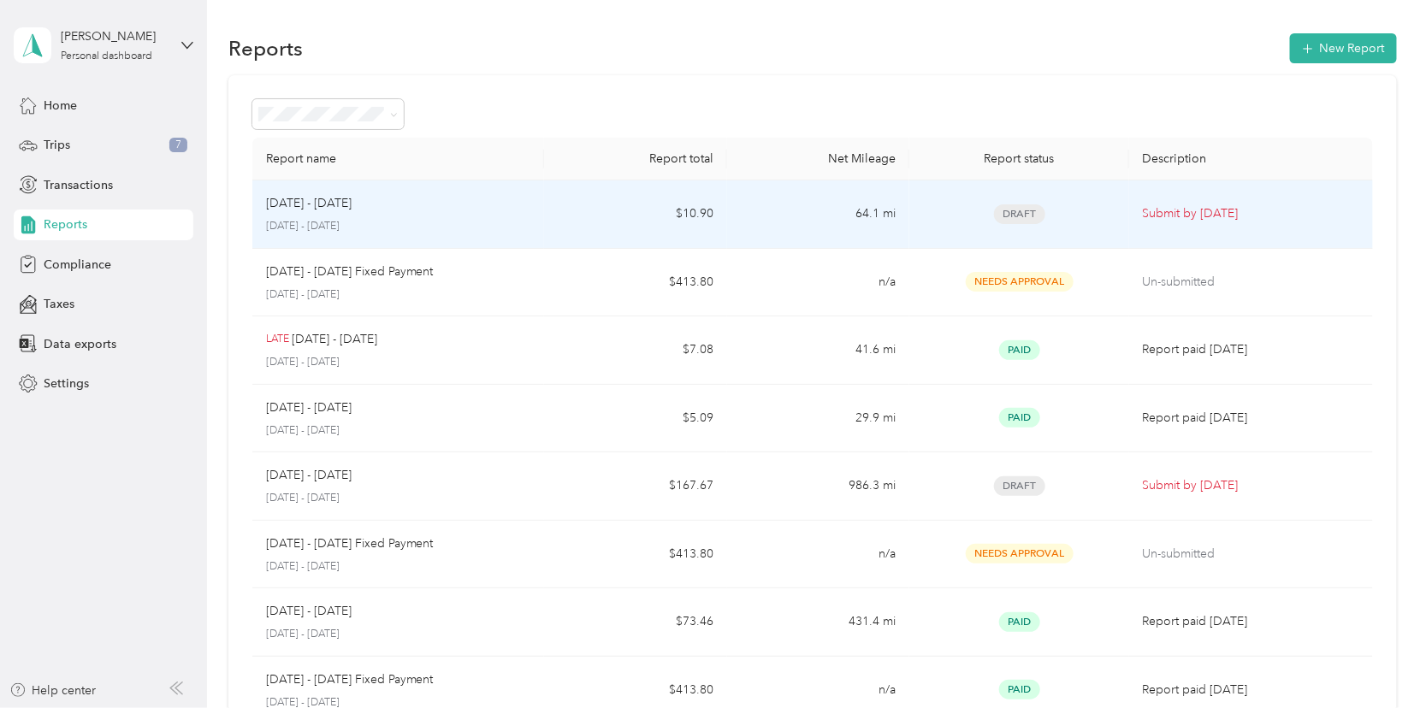
click at [1013, 207] on span "Draft" at bounding box center [1019, 214] width 51 height 20
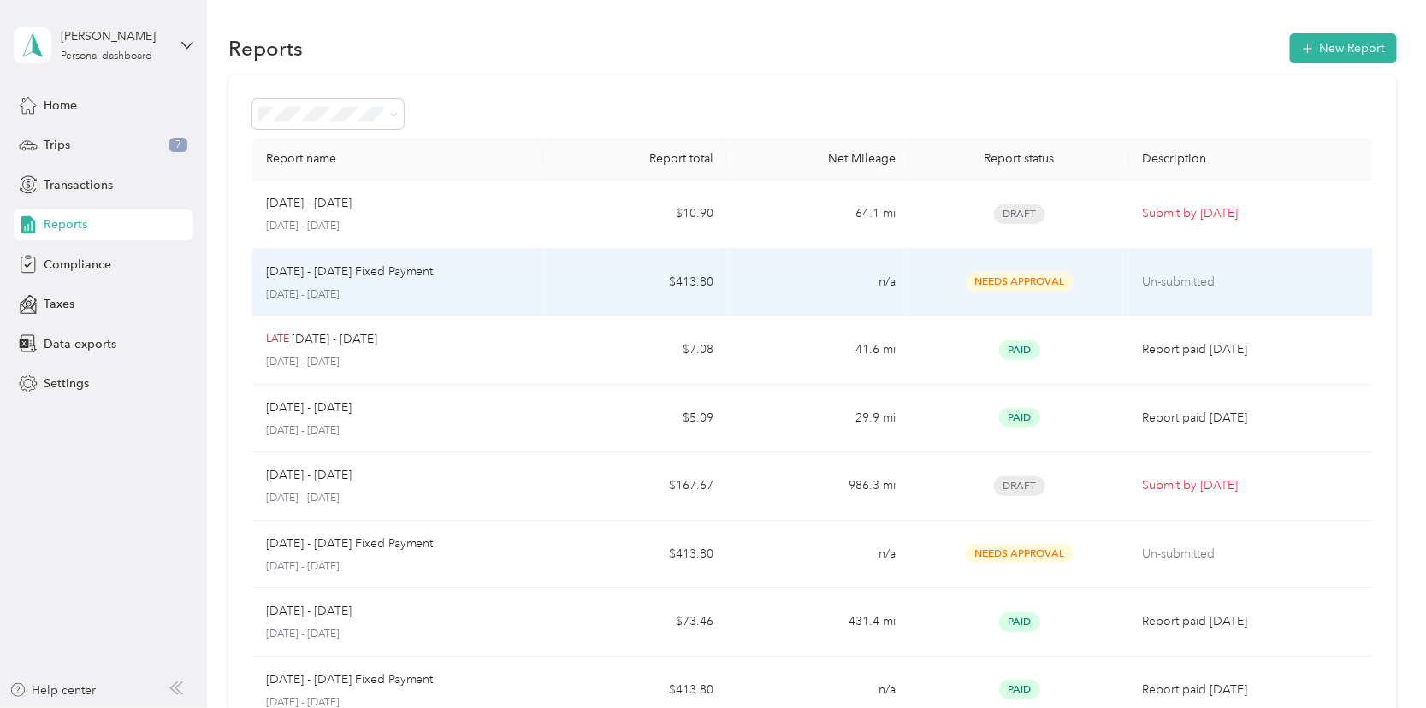
click at [1177, 282] on p "Un-submitted" at bounding box center [1251, 282] width 216 height 19
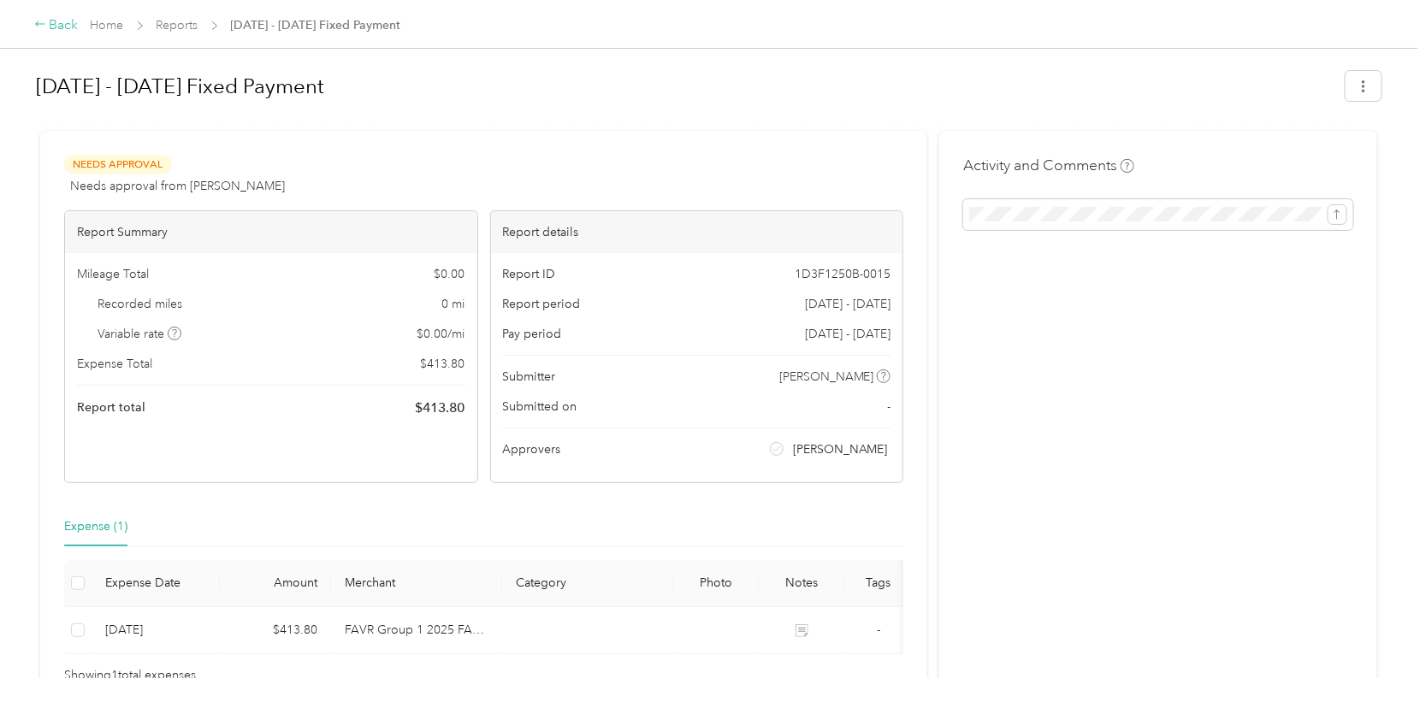
click at [56, 20] on div "Back" at bounding box center [56, 25] width 44 height 21
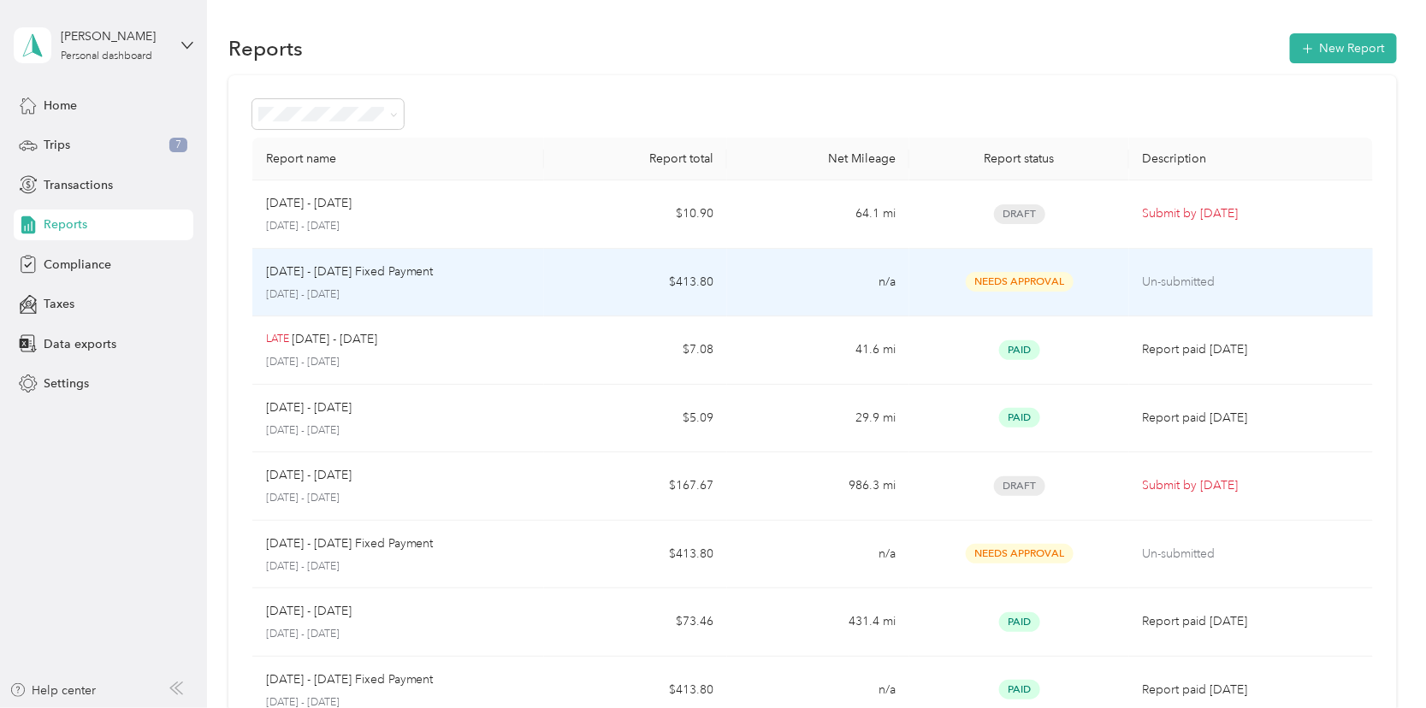
click at [1294, 278] on p "Un-submitted" at bounding box center [1251, 282] width 216 height 19
click at [468, 288] on p "[DATE] - [DATE]" at bounding box center [398, 294] width 265 height 15
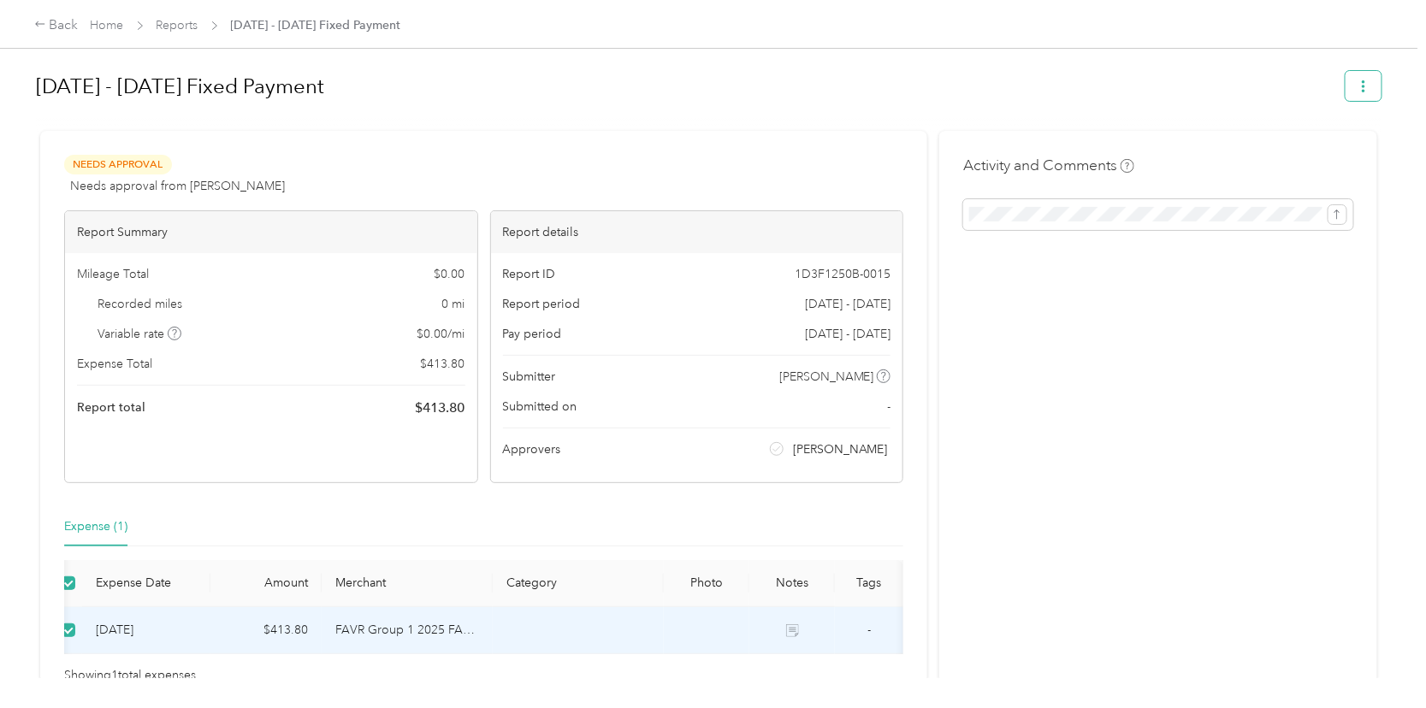
click at [1358, 82] on icon "button" at bounding box center [1364, 86] width 12 height 12
drag, startPoint x: 931, startPoint y: 133, endPoint x: 767, endPoint y: 173, distance: 169.1
click at [922, 134] on div "Needs Approval Needs approval from [PERSON_NAME] View activity & comments Repor…" at bounding box center [708, 420] width 1337 height 578
click at [56, 25] on div "Back" at bounding box center [56, 25] width 44 height 21
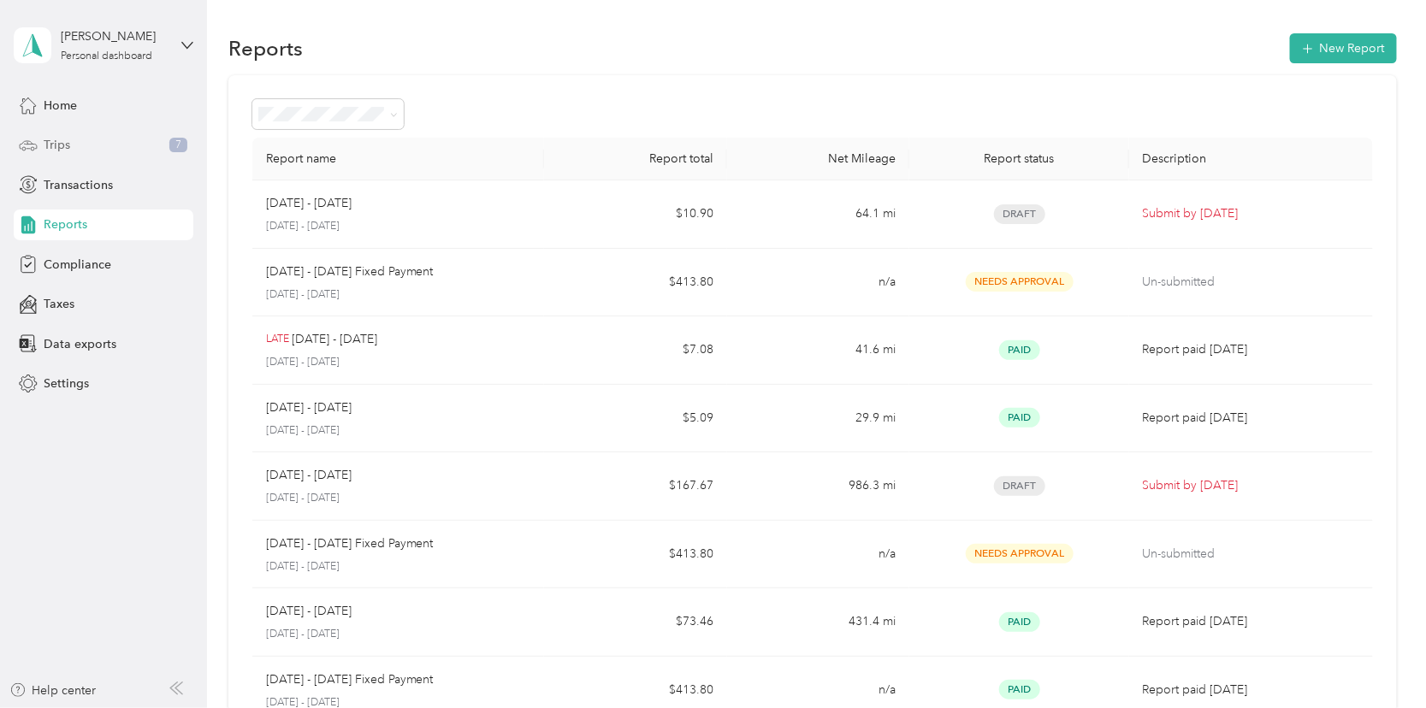
click at [88, 144] on div "Trips 7" at bounding box center [104, 145] width 180 height 31
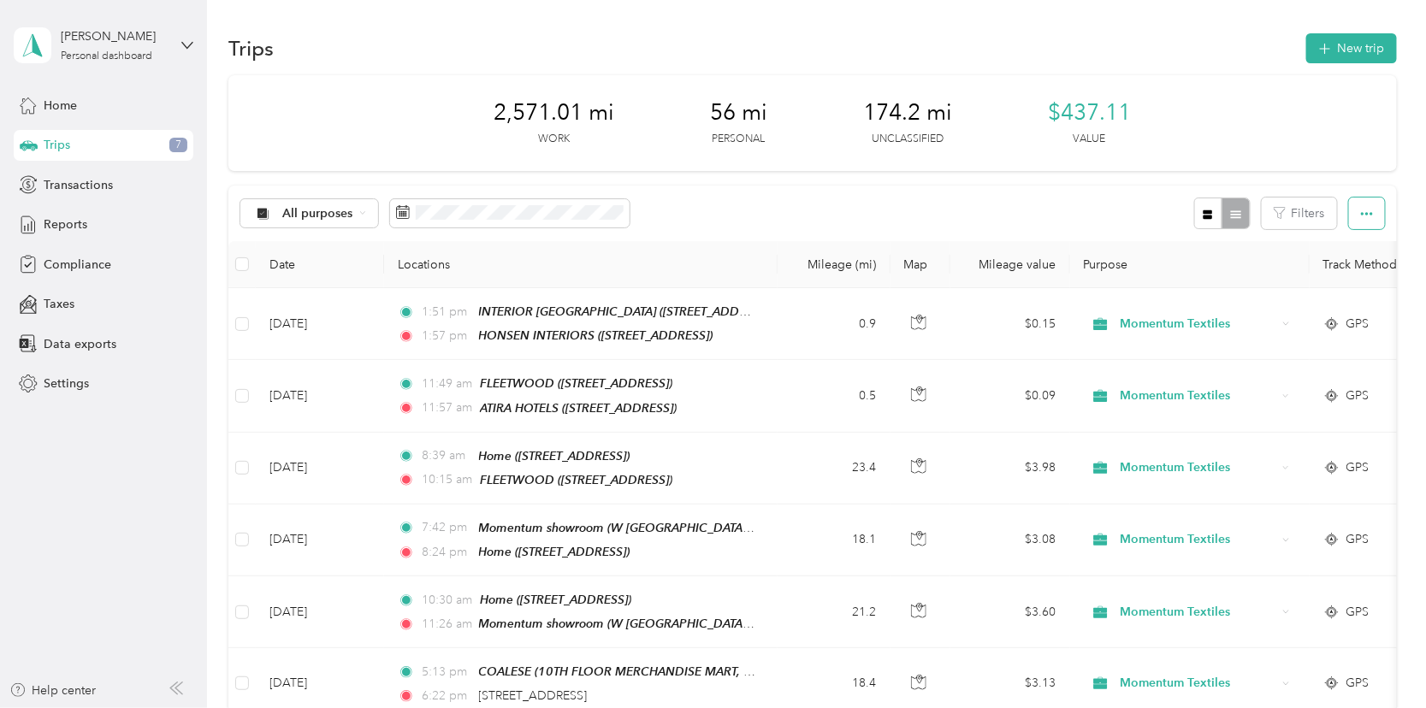
click at [1362, 208] on icon "button" at bounding box center [1367, 214] width 12 height 12
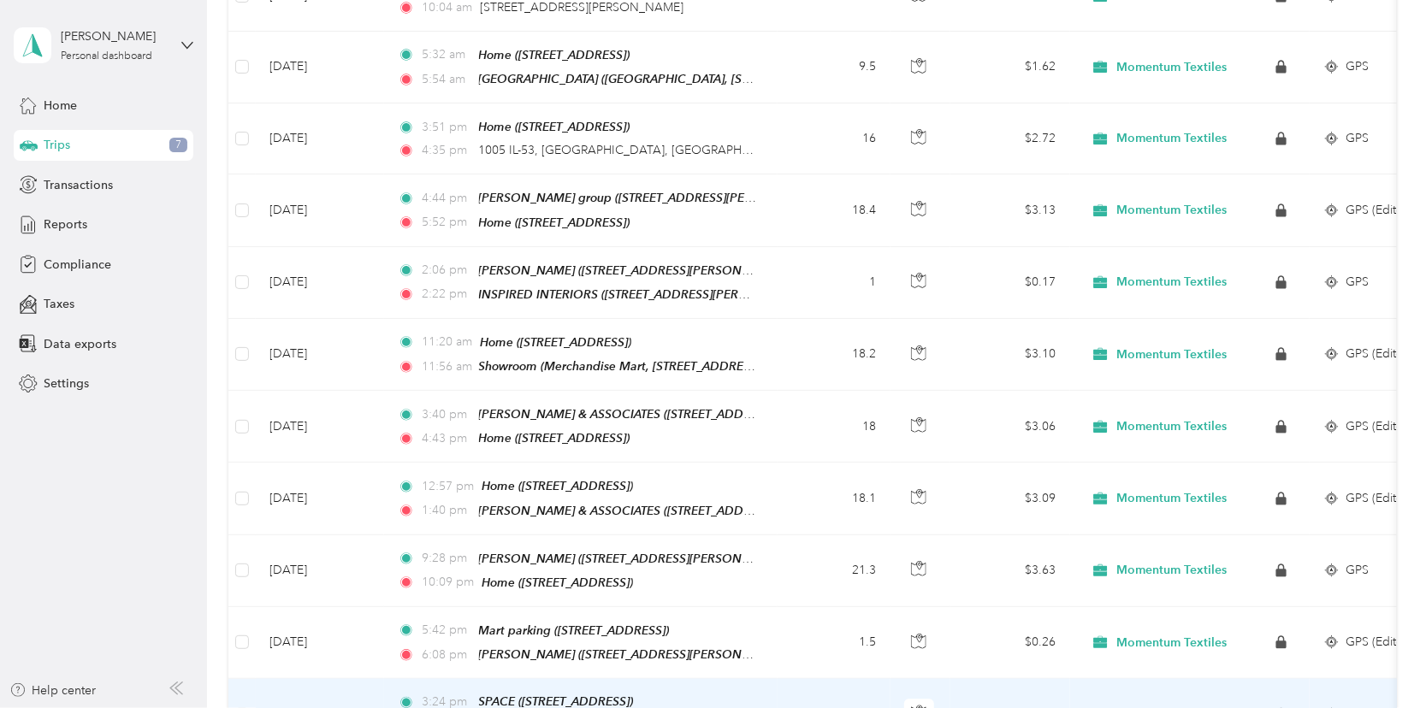
scroll to position [6912, 0]
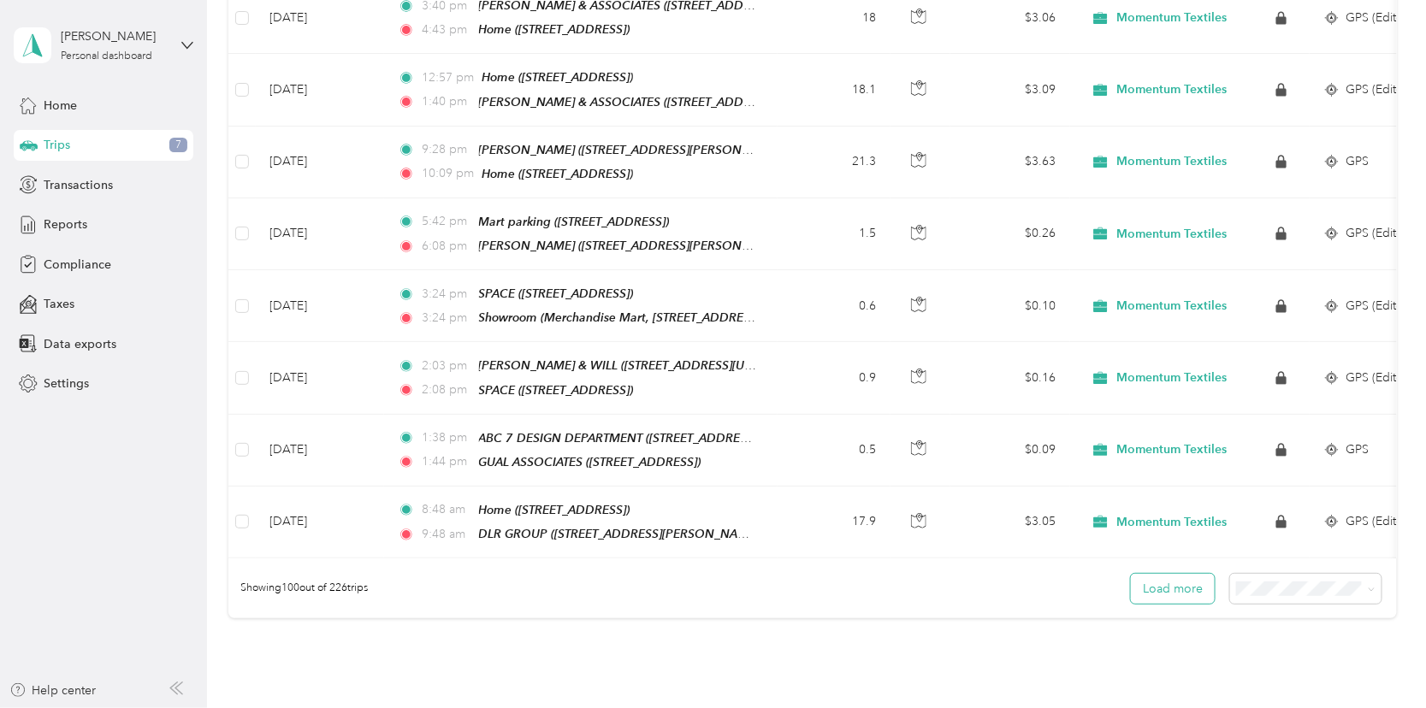
click at [1160, 574] on button "Load more" at bounding box center [1173, 589] width 84 height 30
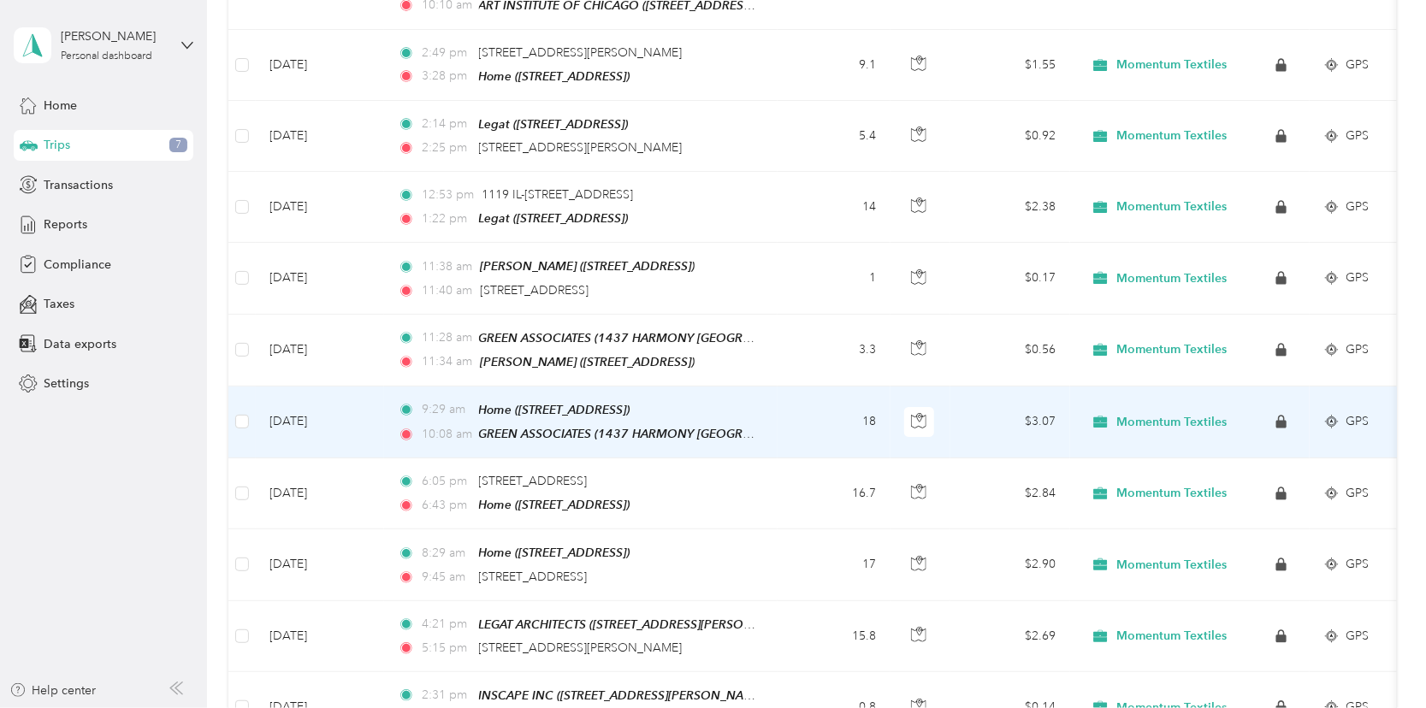
scroll to position [4858, 0]
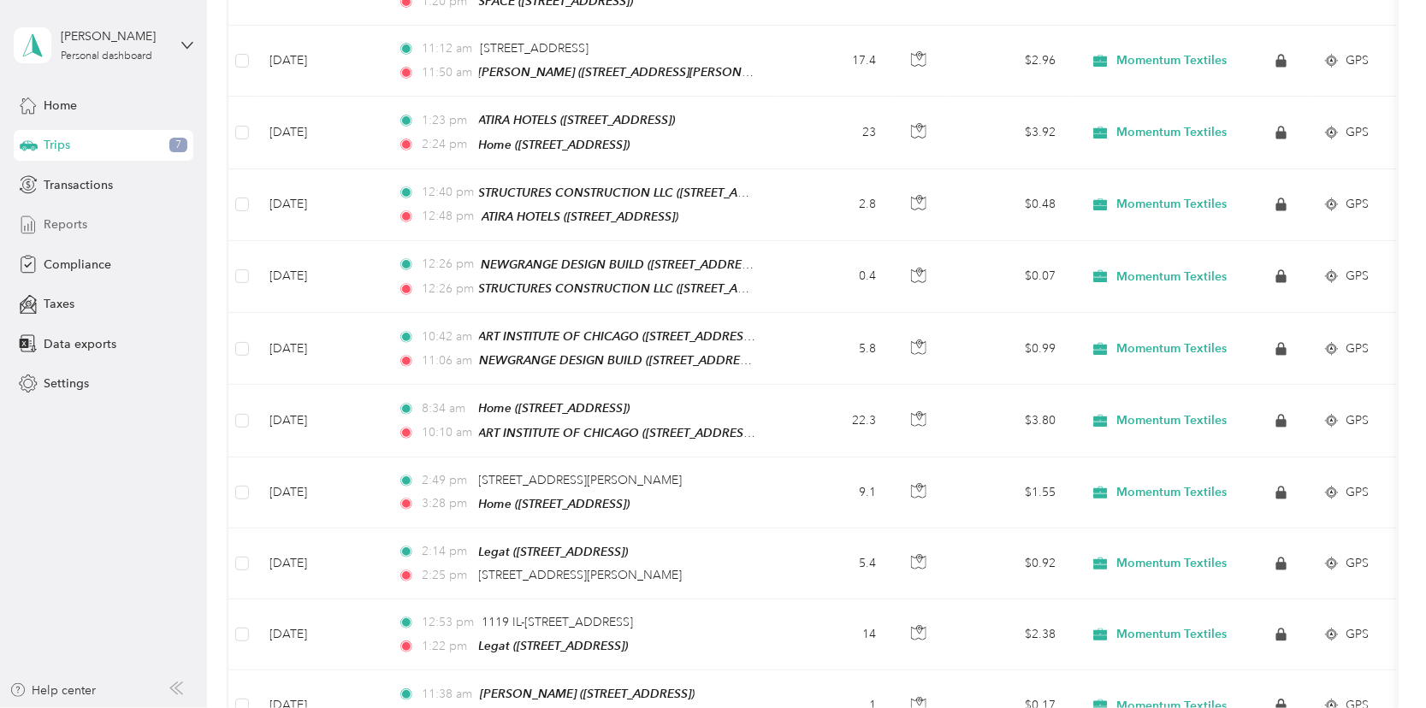
click at [76, 219] on span "Reports" at bounding box center [66, 225] width 44 height 18
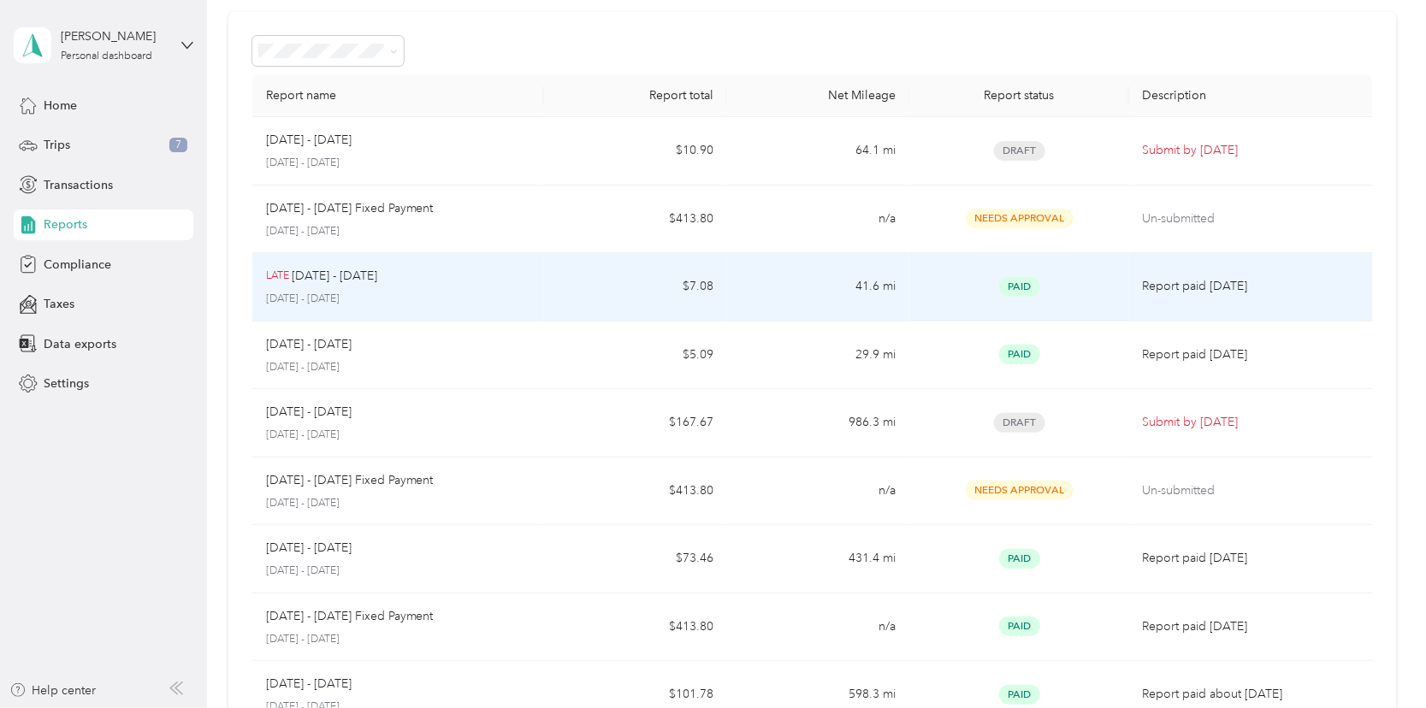
scroll to position [56, 0]
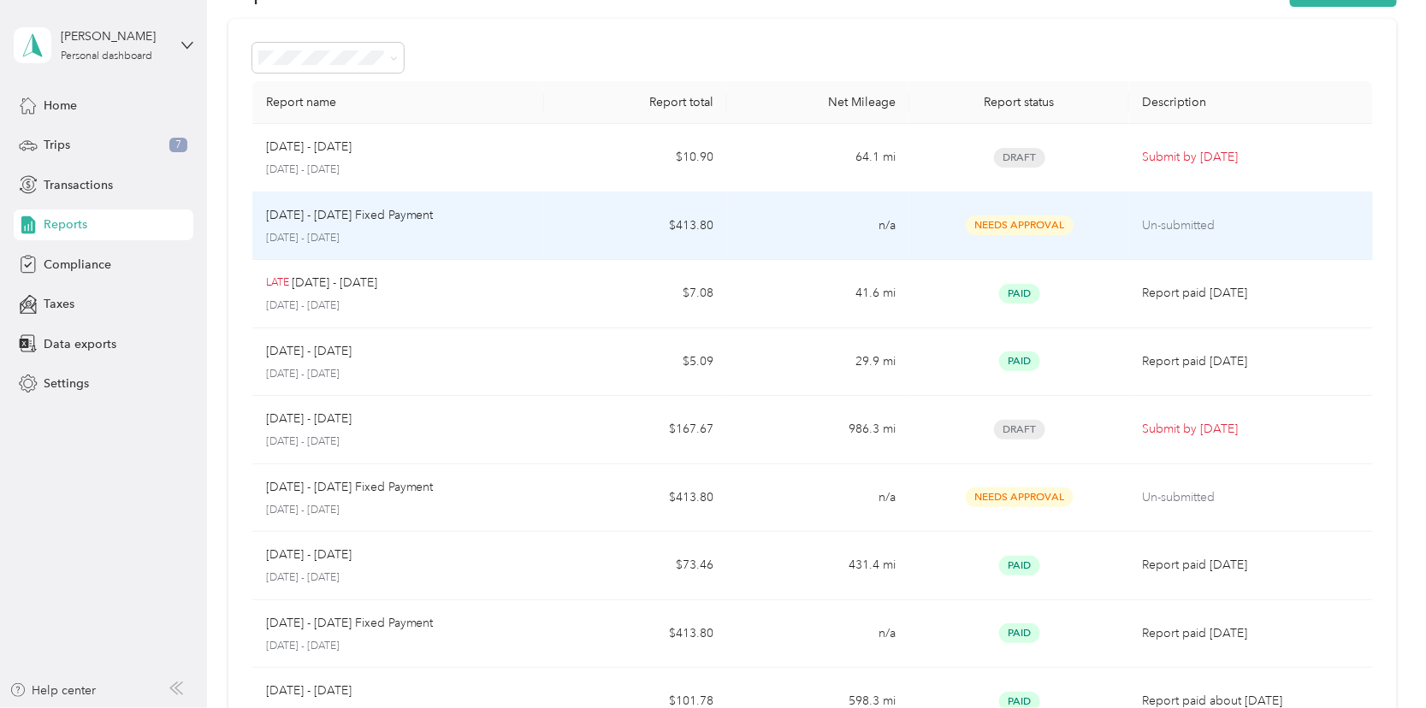
click at [350, 227] on div "[DATE] - [DATE] Fixed Payment [DATE] - [DATE]" at bounding box center [398, 226] width 265 height 40
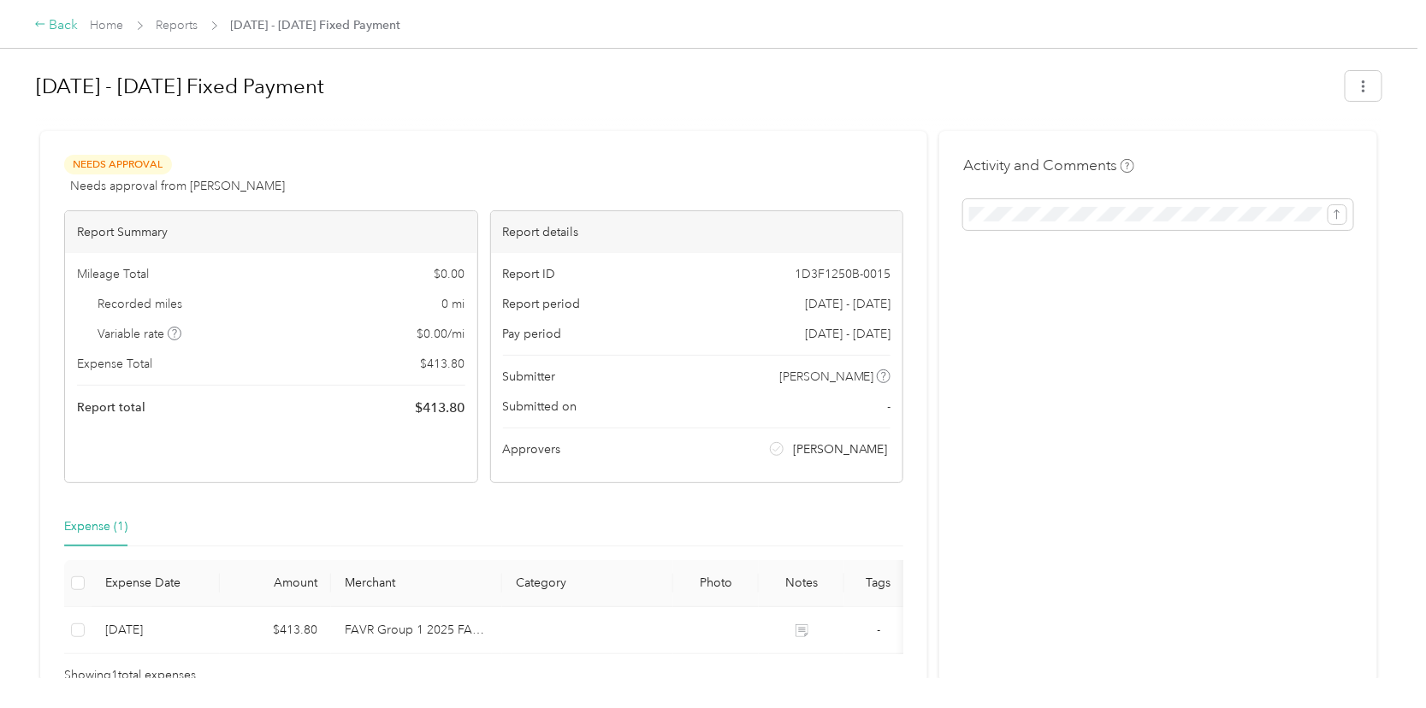
click at [44, 30] on icon at bounding box center [40, 24] width 12 height 12
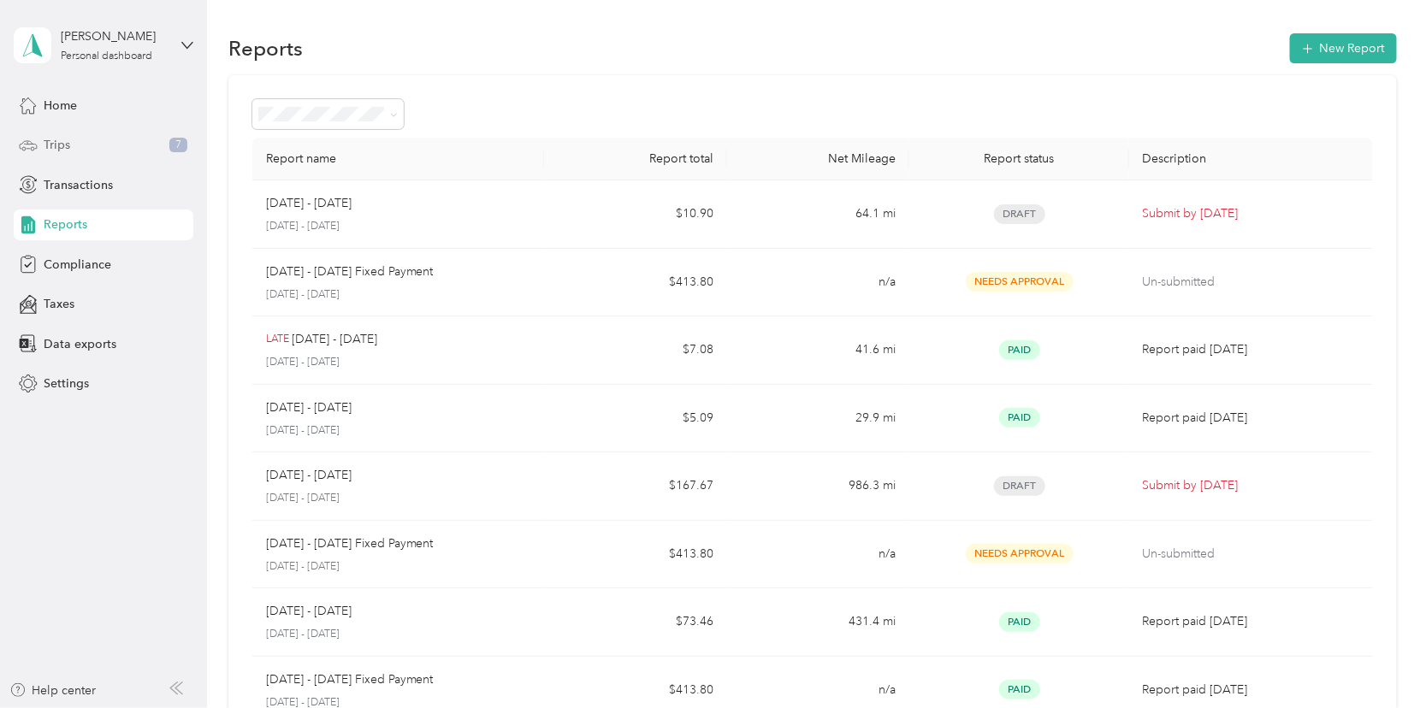
click at [106, 148] on div "Trips 7" at bounding box center [104, 145] width 180 height 31
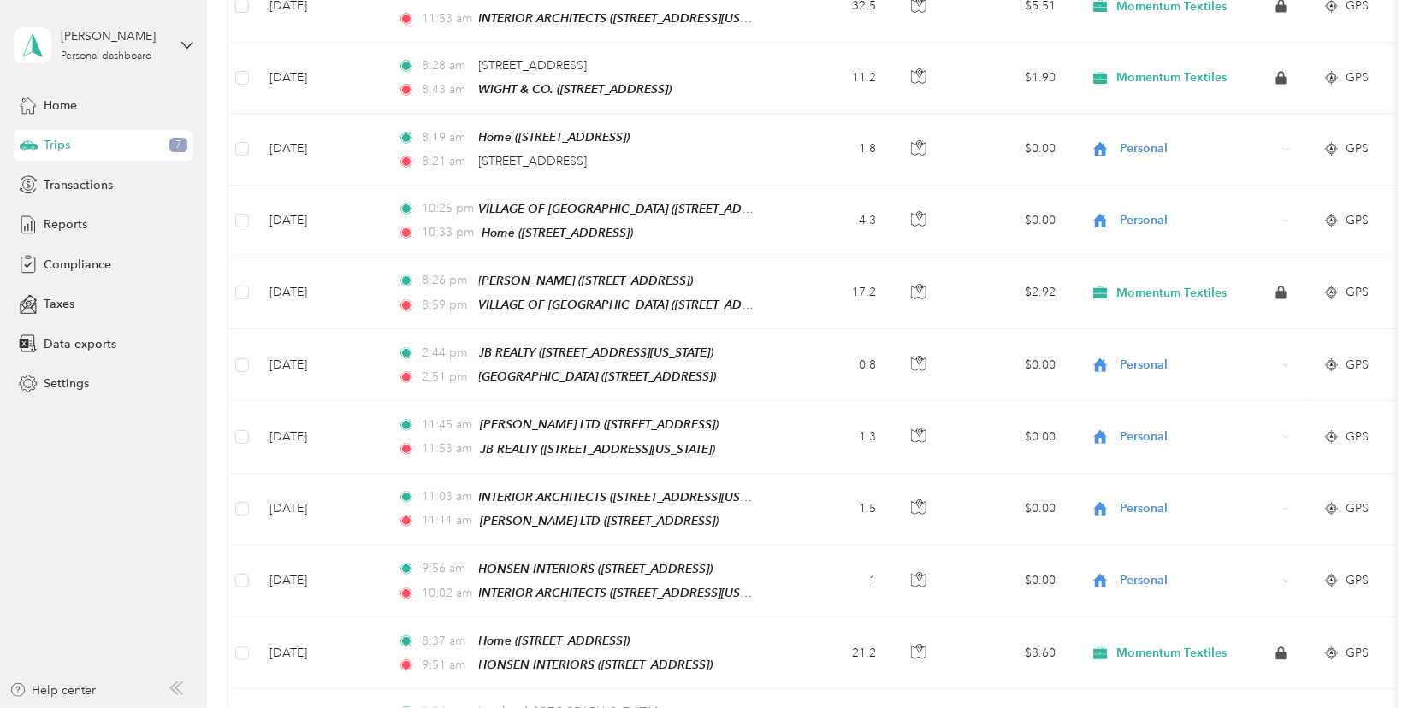
scroll to position [13935, 0]
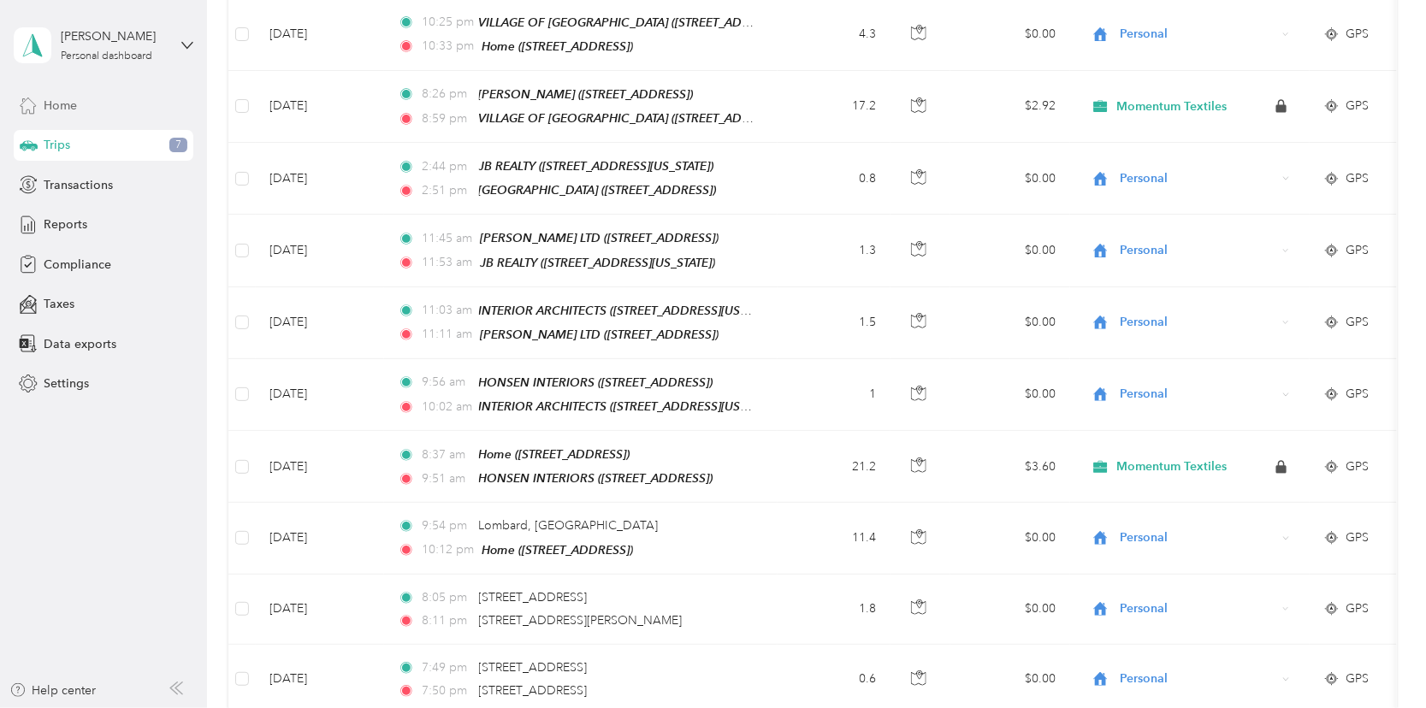
click at [78, 113] on div "Home" at bounding box center [104, 105] width 180 height 31
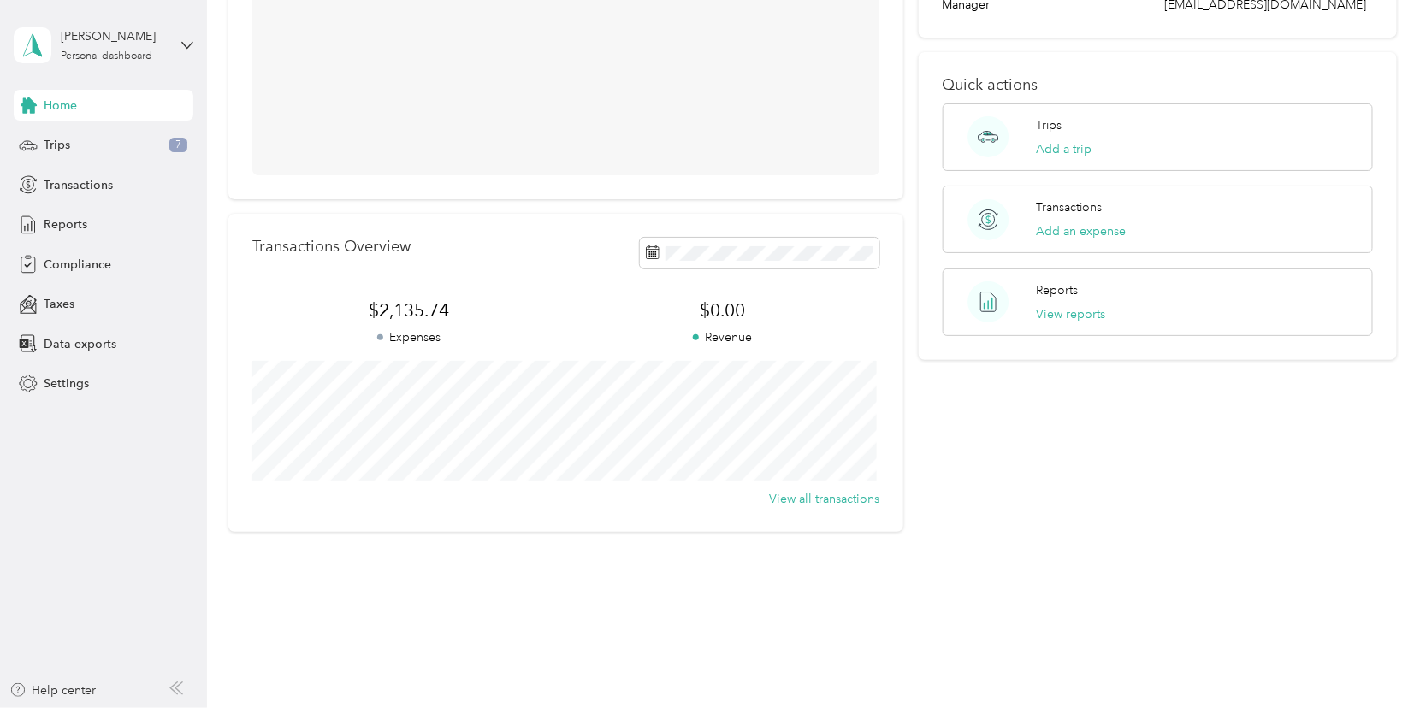
scroll to position [228, 0]
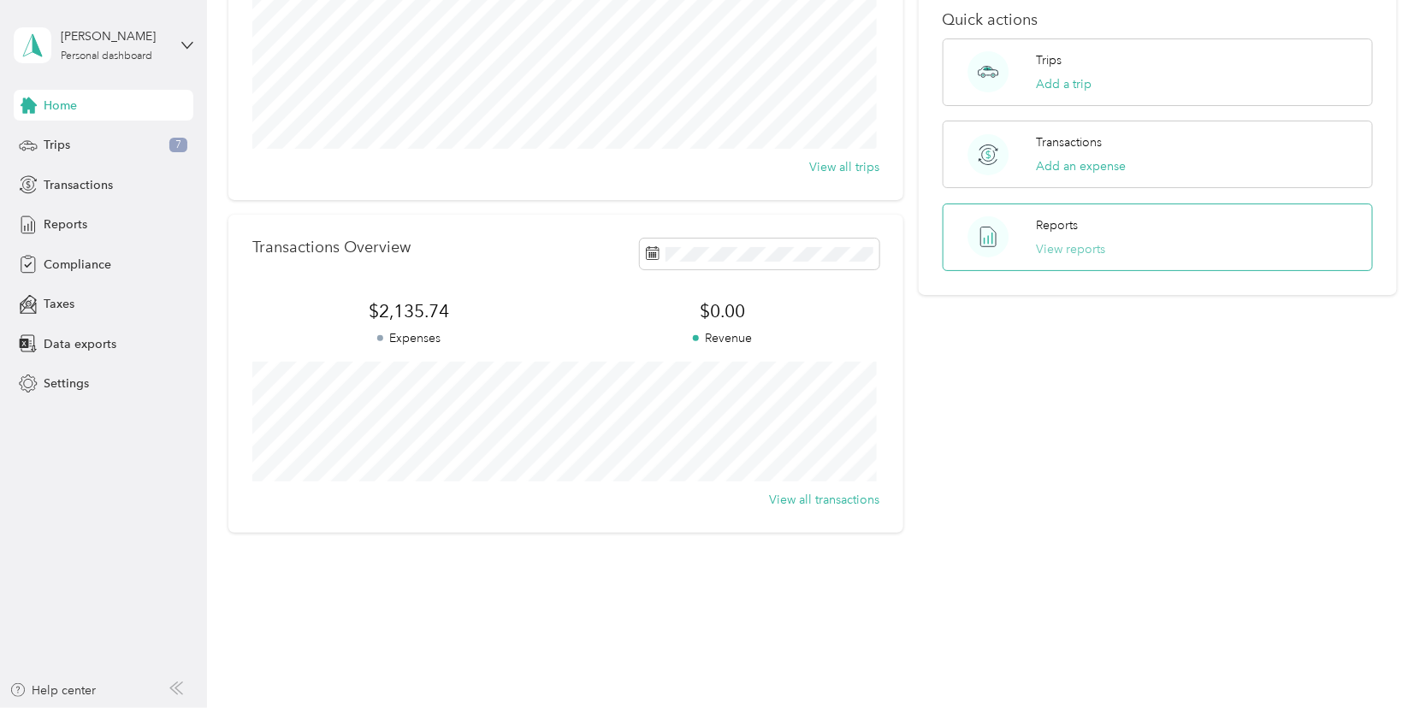
click at [1072, 242] on button "View reports" at bounding box center [1070, 249] width 69 height 18
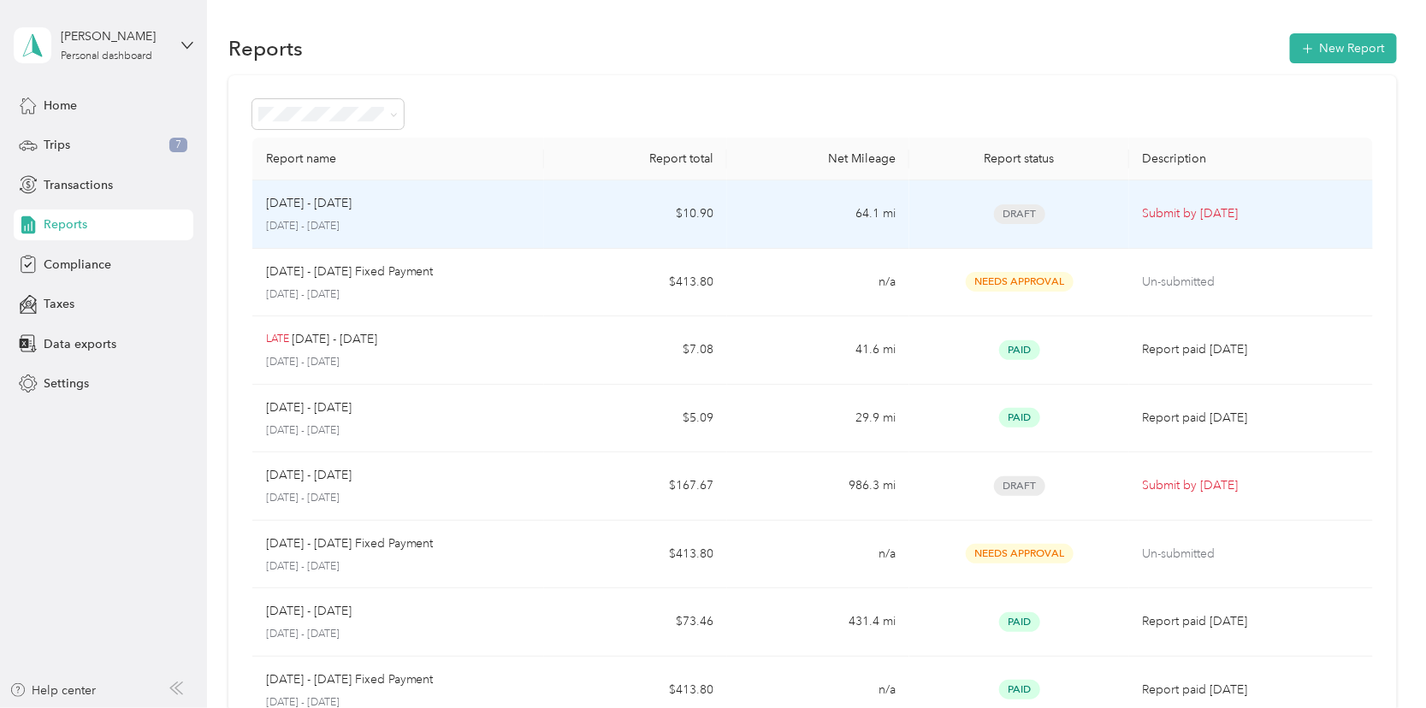
click at [1017, 209] on span "Draft" at bounding box center [1019, 214] width 51 height 20
